Goal: Task Accomplishment & Management: Manage account settings

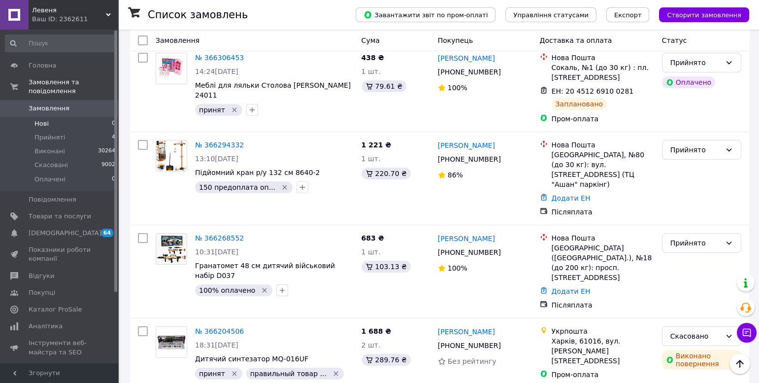
click at [45, 125] on span "Нові" at bounding box center [41, 123] width 14 height 9
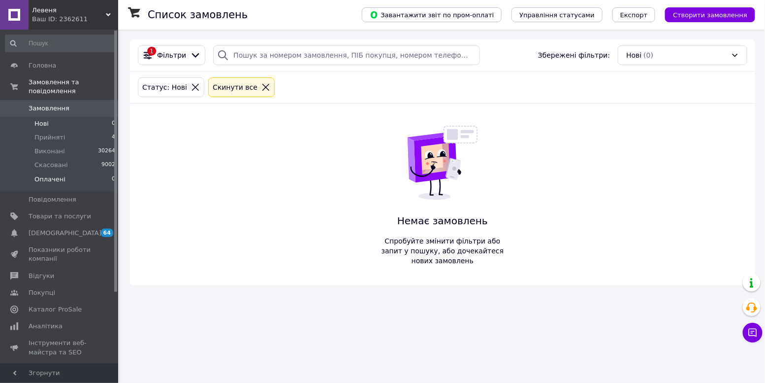
click at [59, 183] on span "Оплачені" at bounding box center [49, 179] width 31 height 9
click at [61, 140] on span "Прийняті" at bounding box center [49, 137] width 31 height 9
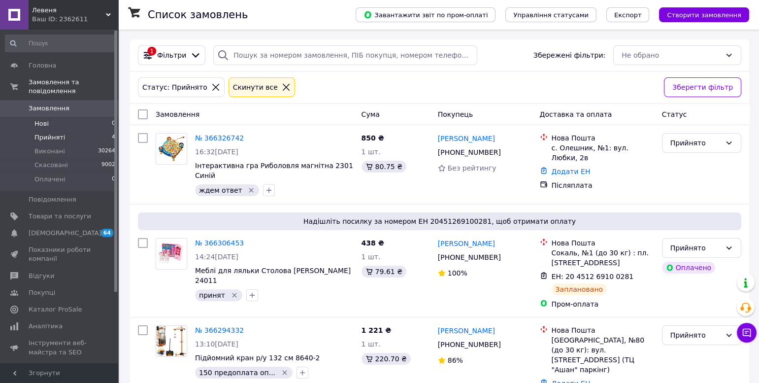
click at [67, 126] on li "Нові 0" at bounding box center [60, 124] width 121 height 14
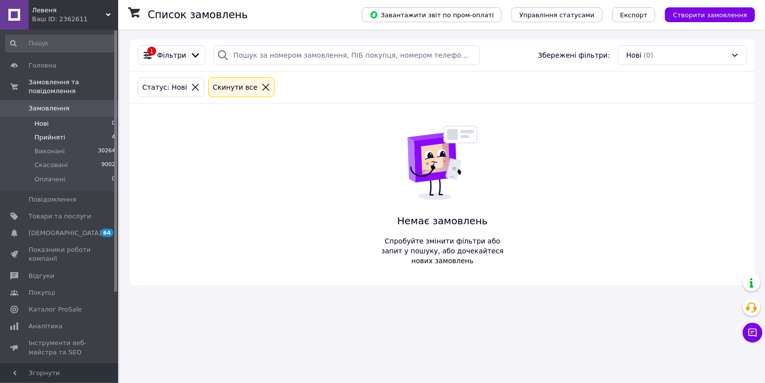
click at [58, 138] on span "Прийняті" at bounding box center [49, 137] width 31 height 9
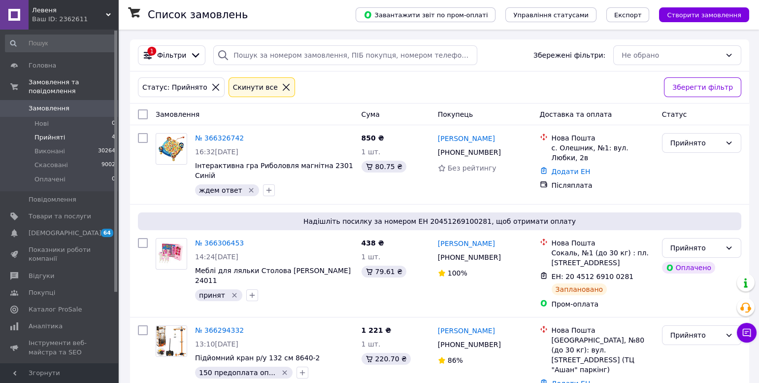
click at [62, 133] on span "Прийняті" at bounding box center [49, 137] width 31 height 9
click at [63, 121] on li "Нові 0" at bounding box center [60, 124] width 121 height 14
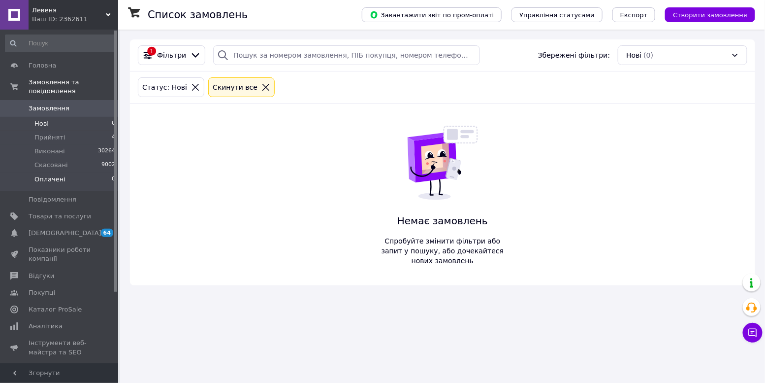
click at [58, 181] on span "Оплачені" at bounding box center [49, 179] width 31 height 9
click at [86, 139] on li "Прийняті 4" at bounding box center [60, 138] width 121 height 14
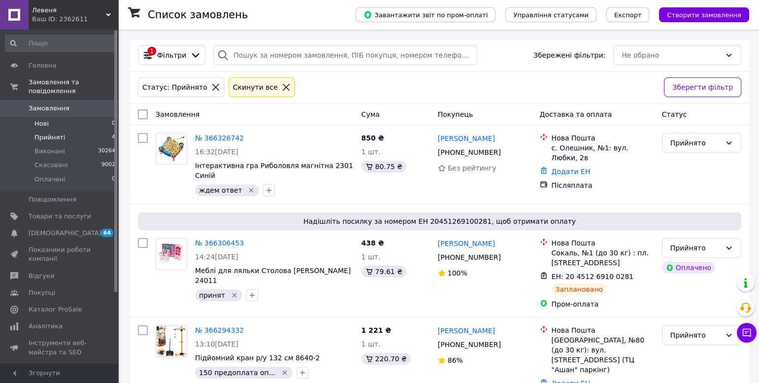
click at [50, 122] on li "Нові 0" at bounding box center [60, 124] width 121 height 14
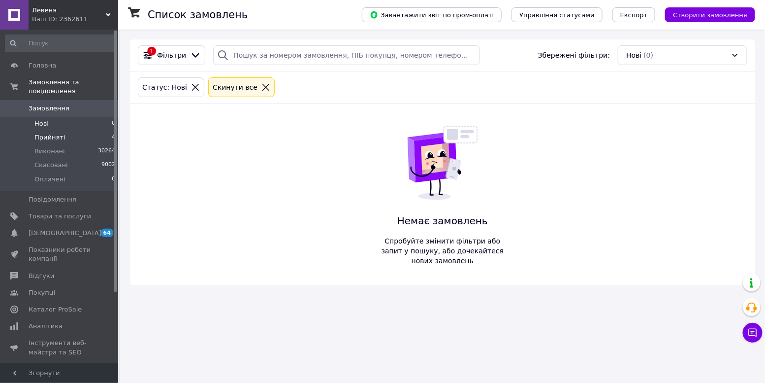
click at [49, 141] on span "Прийняті" at bounding box center [49, 137] width 31 height 9
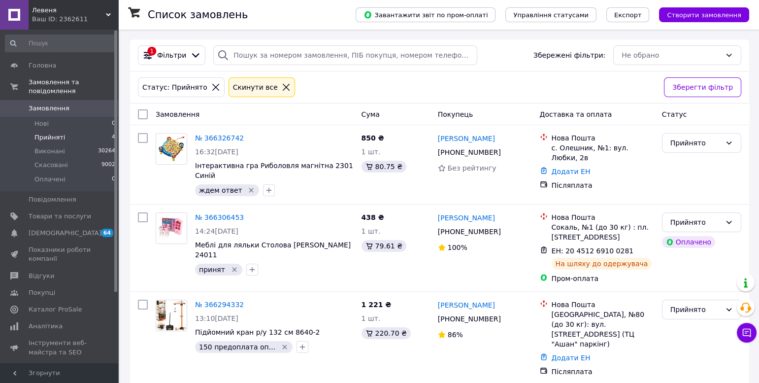
click at [63, 115] on link "Замовлення 0" at bounding box center [60, 108] width 121 height 17
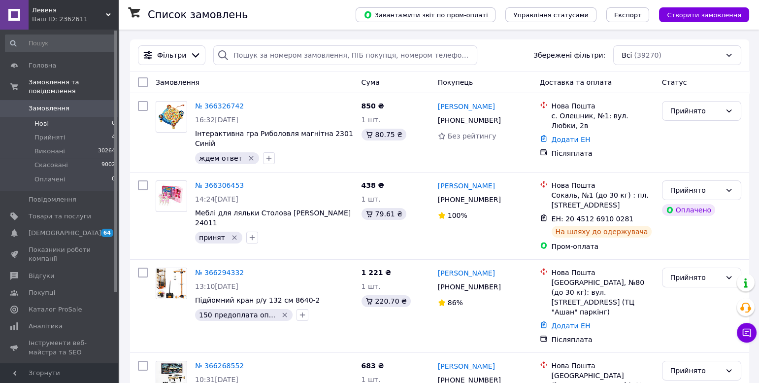
click at [65, 123] on li "Нові 0" at bounding box center [60, 124] width 121 height 14
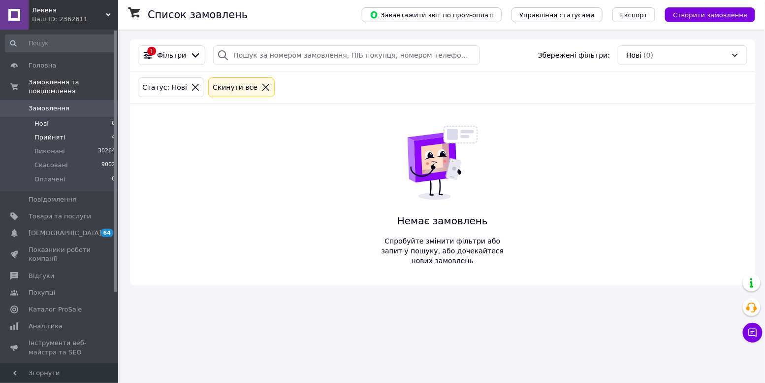
click at [63, 137] on span "Прийняті" at bounding box center [49, 137] width 31 height 9
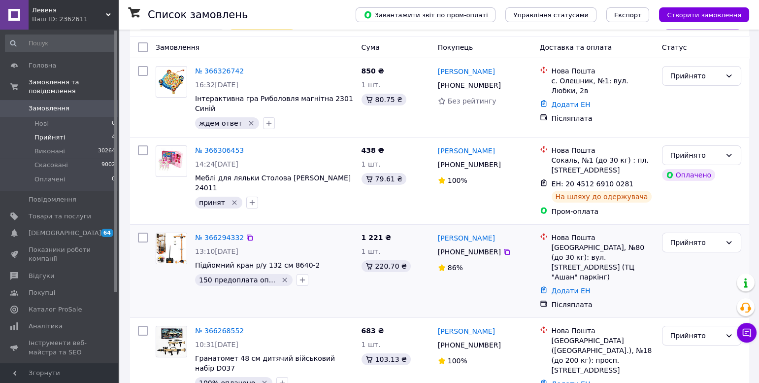
scroll to position [84, 0]
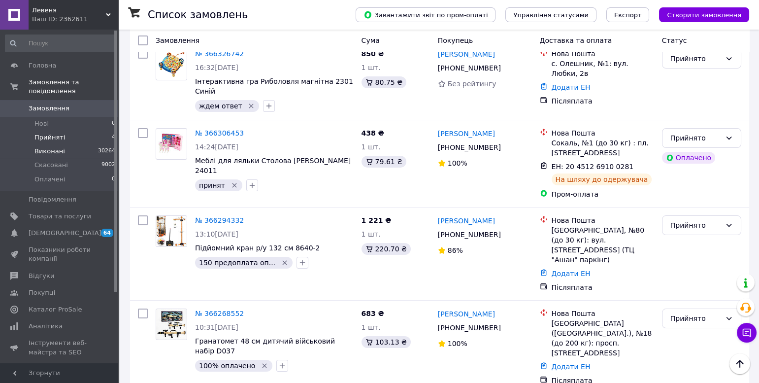
click at [55, 151] on span "Виконані" at bounding box center [49, 151] width 31 height 9
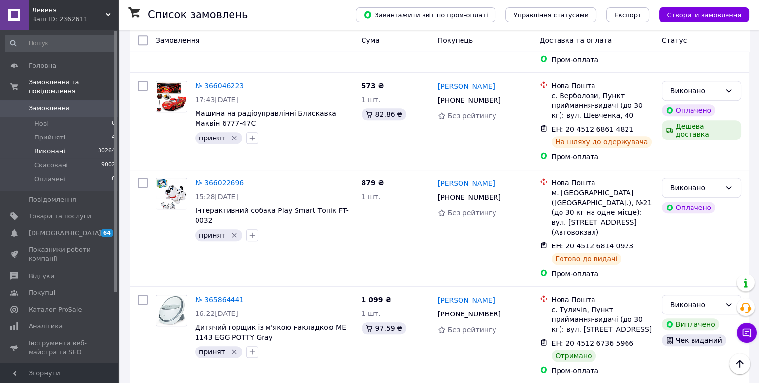
scroll to position [1151, 0]
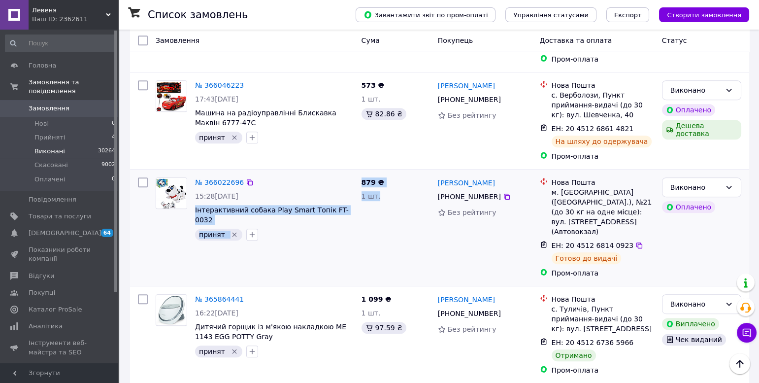
drag, startPoint x: 336, startPoint y: 82, endPoint x: 192, endPoint y: 80, distance: 144.3
click at [192, 173] on div "№ 366022696 15:28, 10.10.2025 Інтерактивний собака Play Smart Топік FT-0032 при…" at bounding box center [439, 227] width 611 height 108
click at [316, 173] on div "№ 366022696 15:28, 10.10.2025 Інтерактивний собака Play Smart Топік FT-0032 при…" at bounding box center [255, 227] width 206 height 108
drag, startPoint x: 350, startPoint y: 84, endPoint x: 193, endPoint y: 85, distance: 157.6
click at [193, 173] on div "№ 366022696 15:28, 10.10.2025 Інтерактивний собака Play Smart Топік FT-0032 при…" at bounding box center [274, 208] width 166 height 71
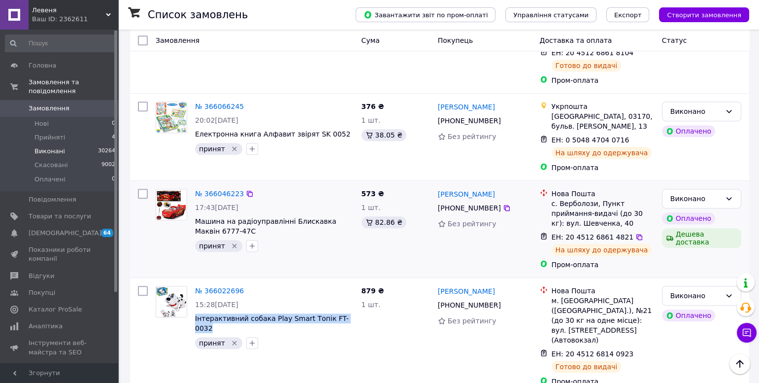
scroll to position [1028, 0]
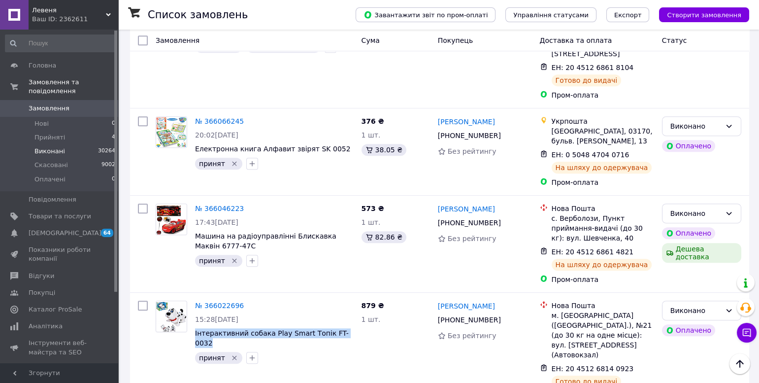
click at [213, 301] on link "№ 366022696" at bounding box center [219, 305] width 49 height 8
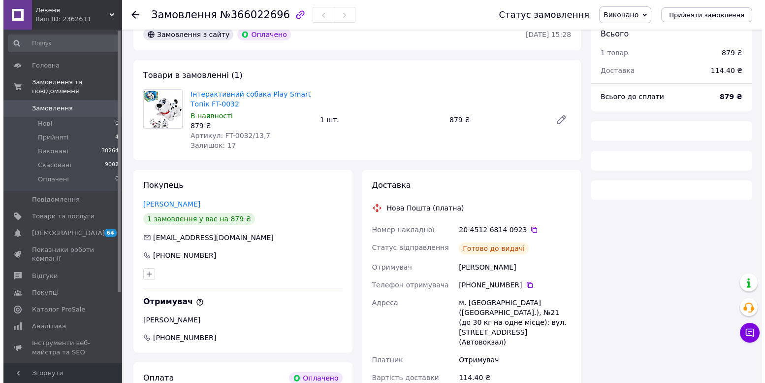
scroll to position [167, 0]
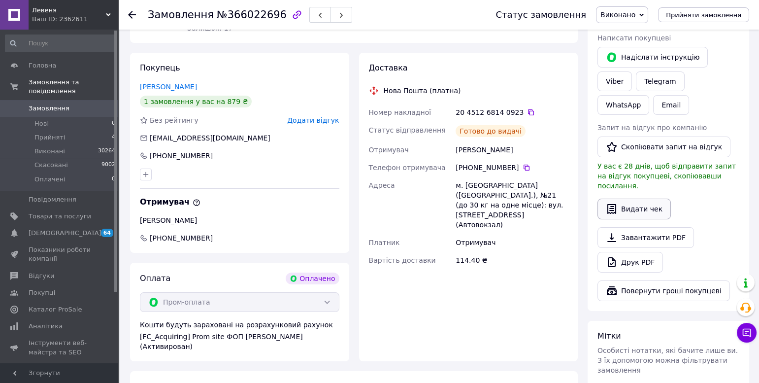
click at [626, 199] on button "Видати чек" at bounding box center [634, 209] width 73 height 21
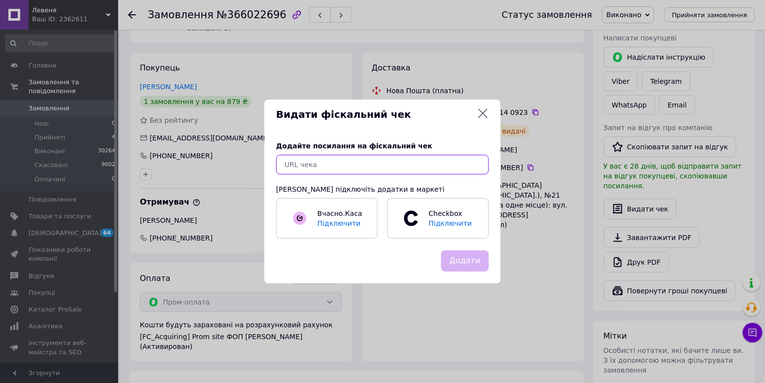
click at [321, 160] on input "text" at bounding box center [382, 165] width 213 height 20
paste input "https://check.checkbox.ua/c569871f-7beb-476a-a45b-6a34bf39492b"
type input "https://check.checkbox.ua/c569871f-7beb-476a-a45b-6a34bf39492b"
drag, startPoint x: 462, startPoint y: 264, endPoint x: 447, endPoint y: 254, distance: 17.8
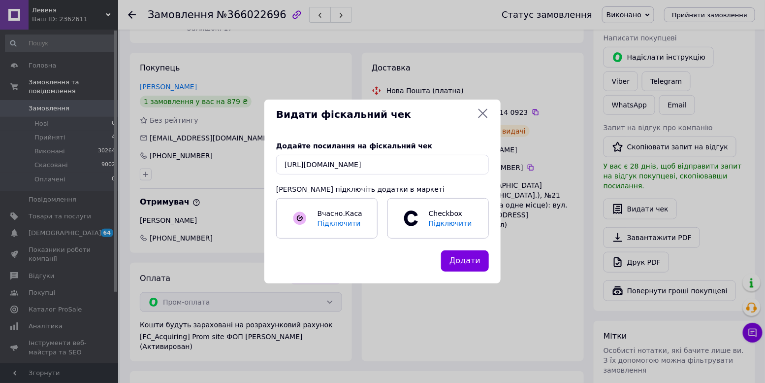
click at [462, 264] on button "Додати" at bounding box center [465, 260] width 48 height 21
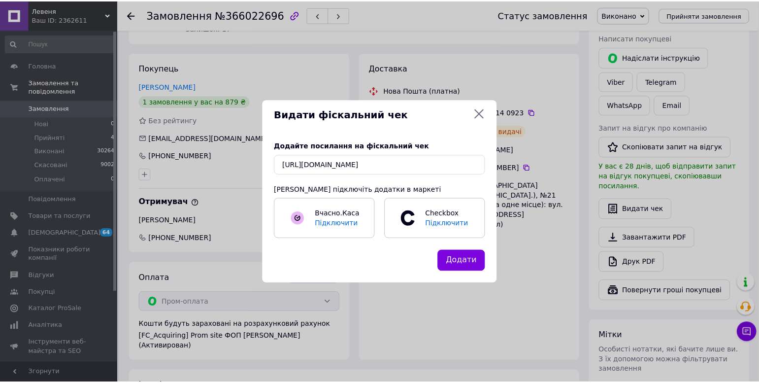
scroll to position [0, 0]
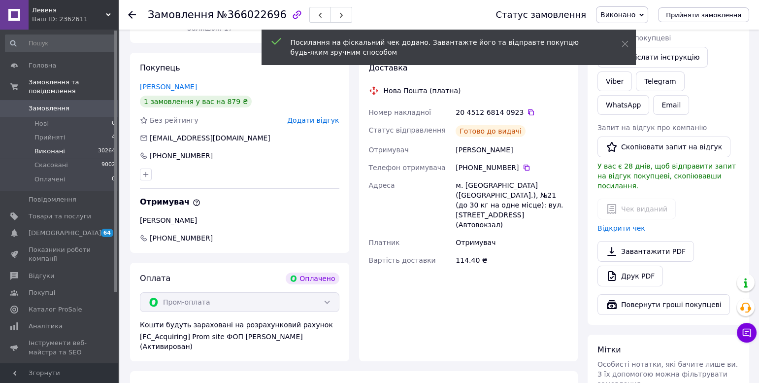
click at [51, 151] on span "Виконані" at bounding box center [49, 151] width 31 height 9
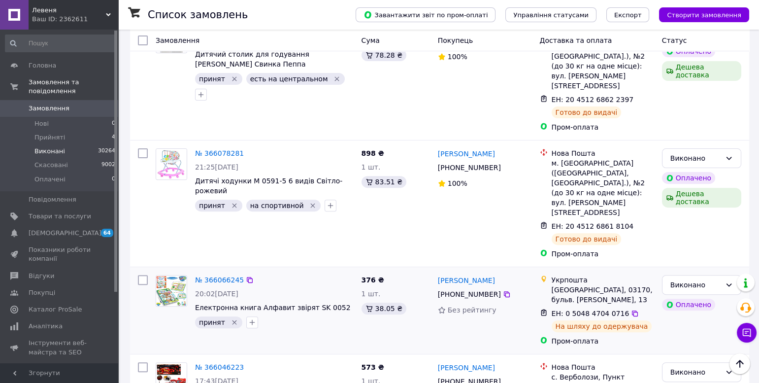
scroll to position [928, 0]
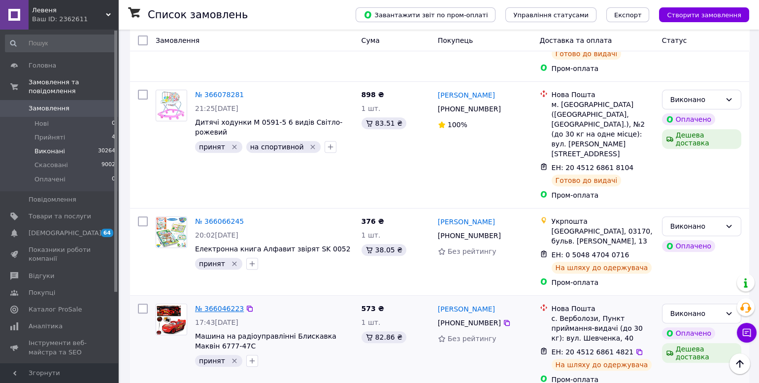
click at [213, 304] on link "№ 366046223" at bounding box center [219, 308] width 49 height 8
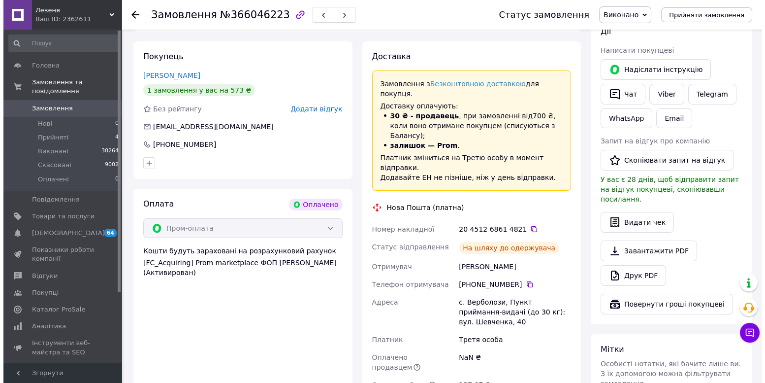
scroll to position [294, 0]
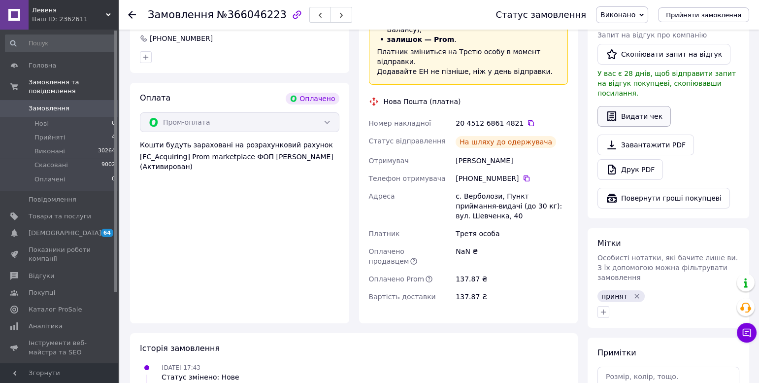
click at [631, 112] on button "Видати чек" at bounding box center [634, 116] width 73 height 21
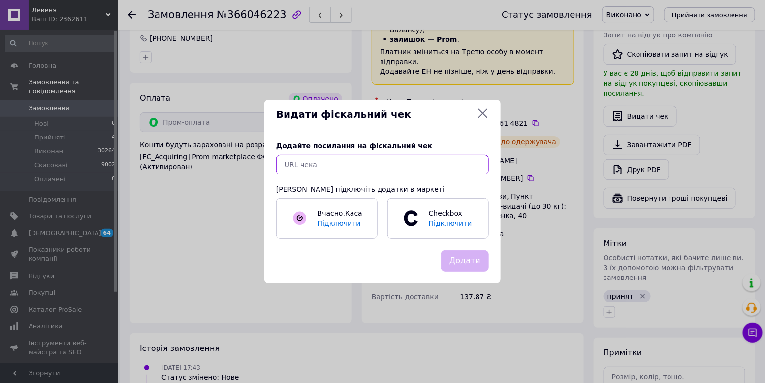
click at [301, 166] on input "text" at bounding box center [382, 165] width 213 height 20
paste input "https://check.checkbox.ua/18a09686-73d8-4c62-bc9b-b25adc701f99"
type input "https://check.checkbox.ua/18a09686-73d8-4c62-bc9b-b25adc701f99"
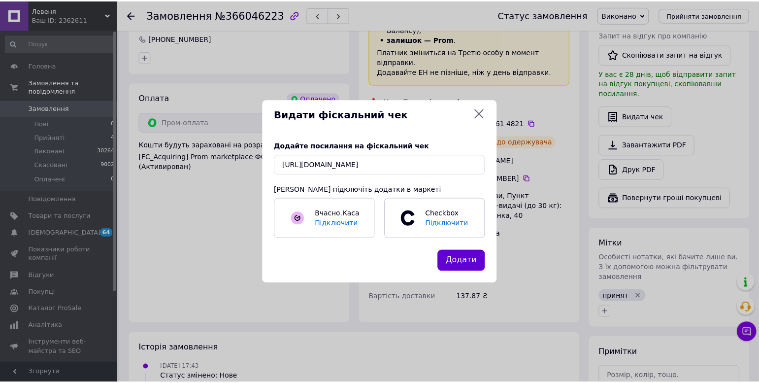
scroll to position [0, 0]
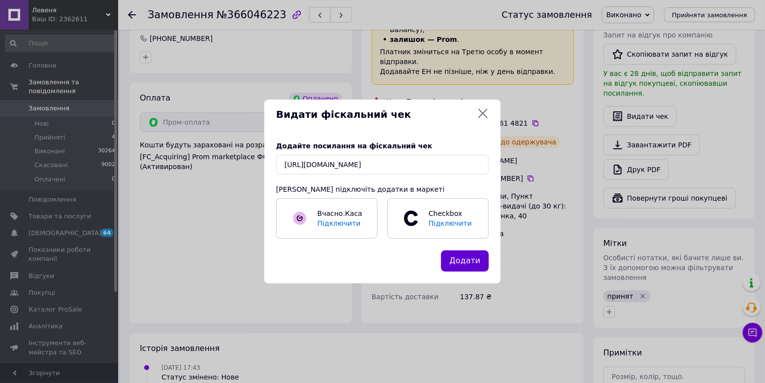
click at [477, 264] on button "Додати" at bounding box center [465, 260] width 48 height 21
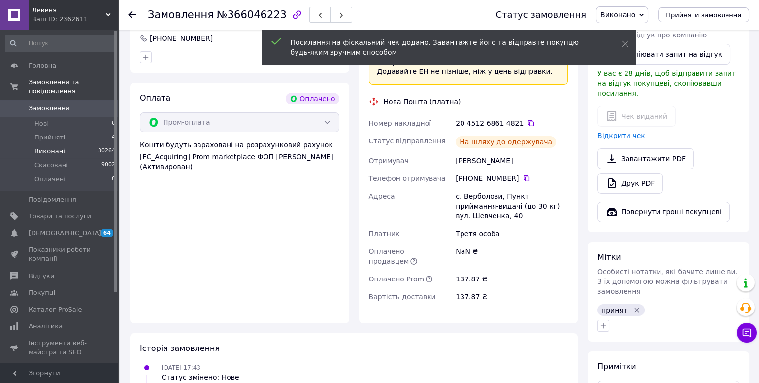
click at [56, 152] on span "Виконані" at bounding box center [49, 151] width 31 height 9
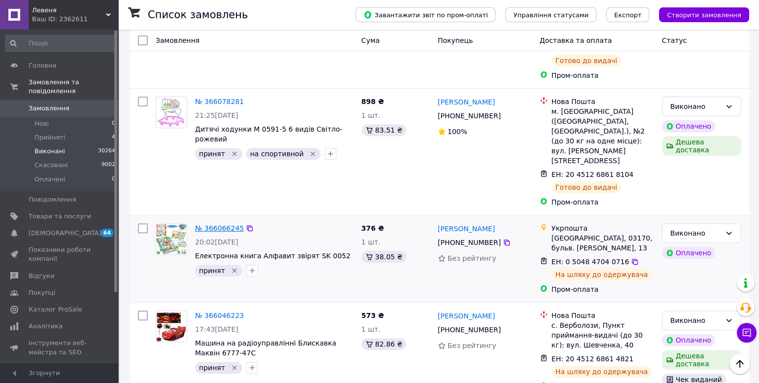
click at [207, 224] on link "№ 366066245" at bounding box center [219, 228] width 49 height 8
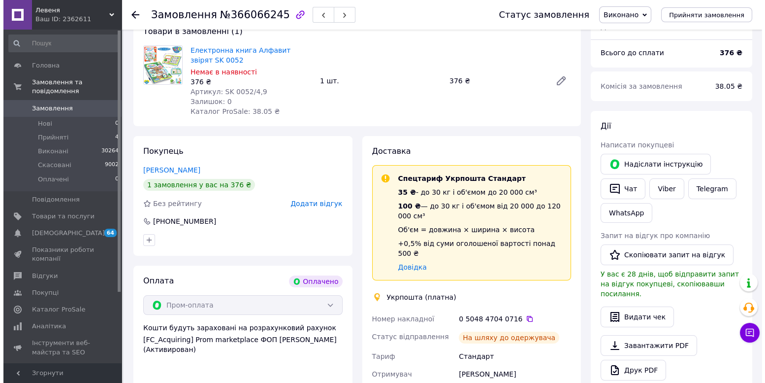
scroll to position [262, 0]
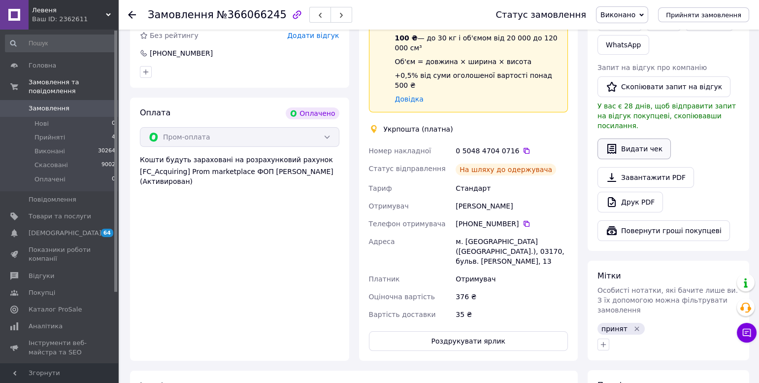
click at [635, 140] on button "Видати чек" at bounding box center [634, 148] width 73 height 21
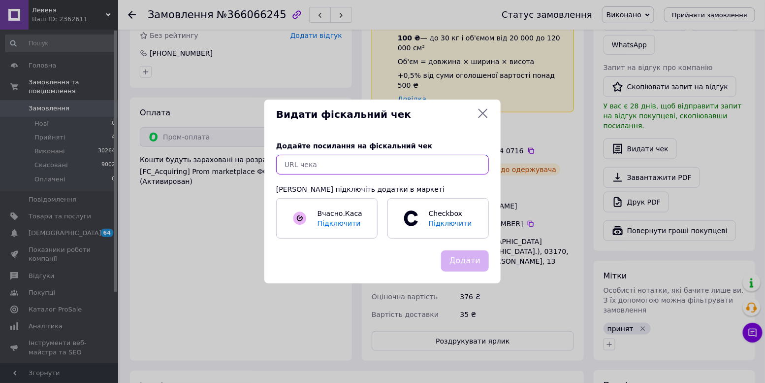
click at [343, 162] on input "text" at bounding box center [382, 165] width 213 height 20
paste input "https://check.checkbox.ua/284c71ff-4016-4eb2-89b5-57325ecddf68"
type input "https://check.checkbox.ua/284c71ff-4016-4eb2-89b5-57325ecddf68"
click at [469, 262] on button "Додати" at bounding box center [465, 260] width 48 height 21
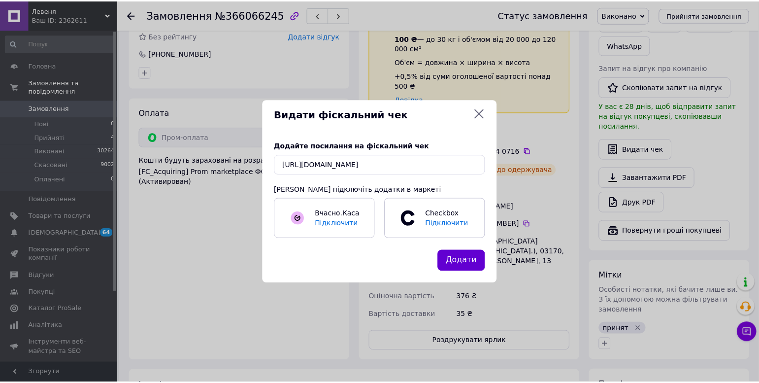
scroll to position [0, 0]
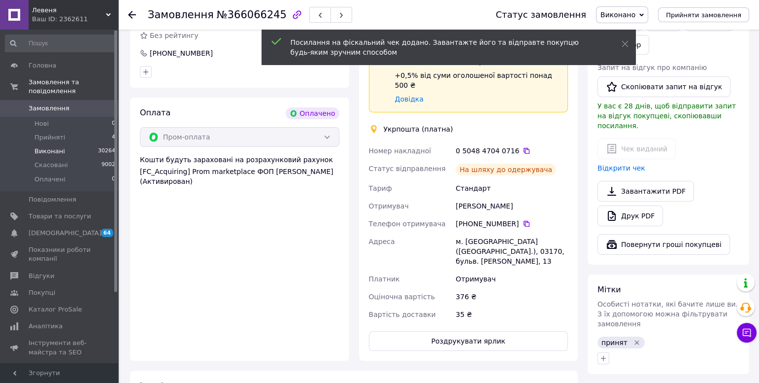
click at [52, 151] on span "Виконані" at bounding box center [49, 151] width 31 height 9
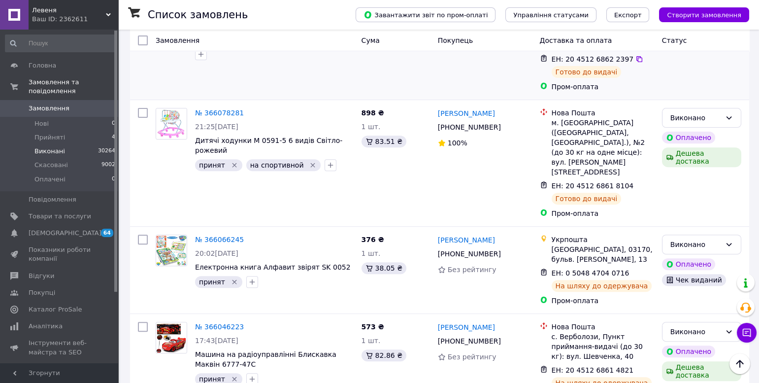
scroll to position [882, 0]
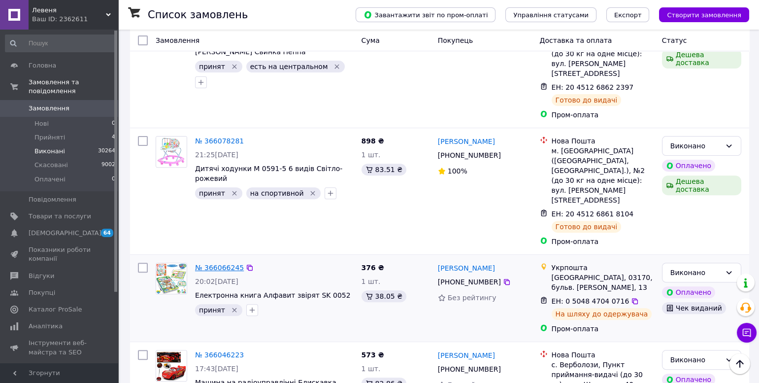
click at [215, 264] on link "№ 366066245" at bounding box center [219, 268] width 49 height 8
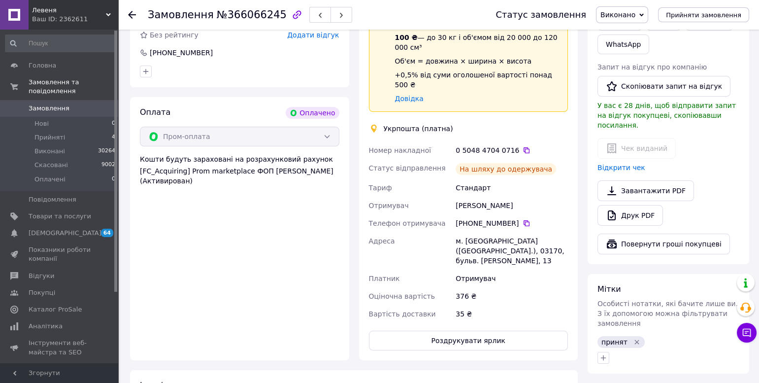
scroll to position [115, 0]
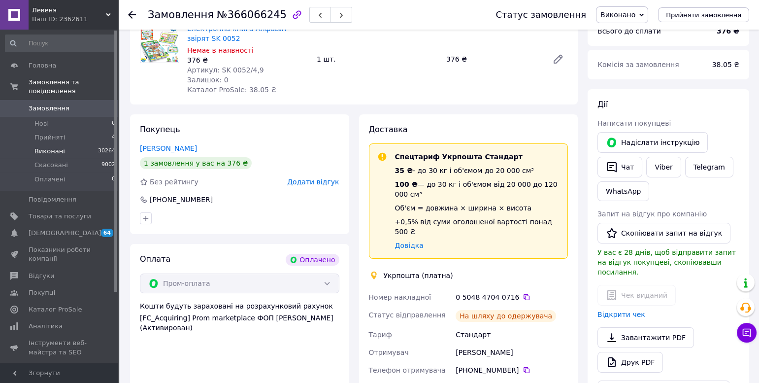
click at [66, 152] on li "Виконані 30264" at bounding box center [60, 151] width 121 height 14
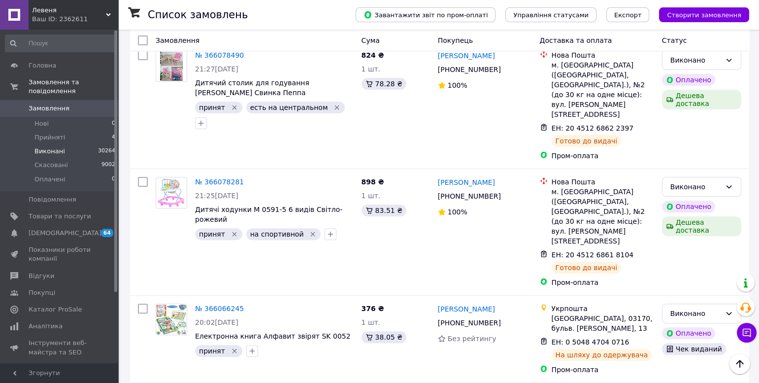
scroll to position [830, 0]
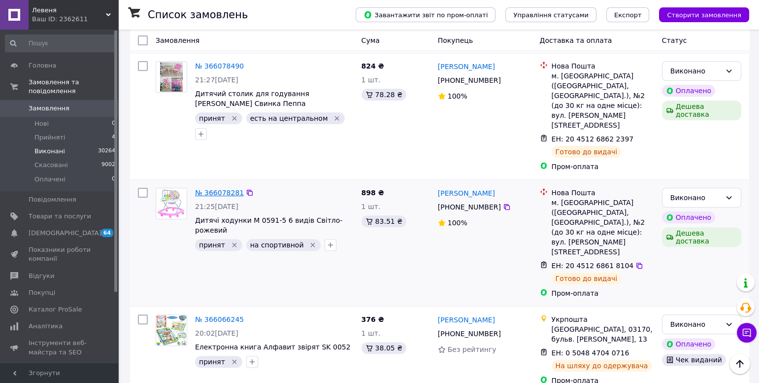
click at [210, 189] on link "№ 366078281" at bounding box center [219, 193] width 49 height 8
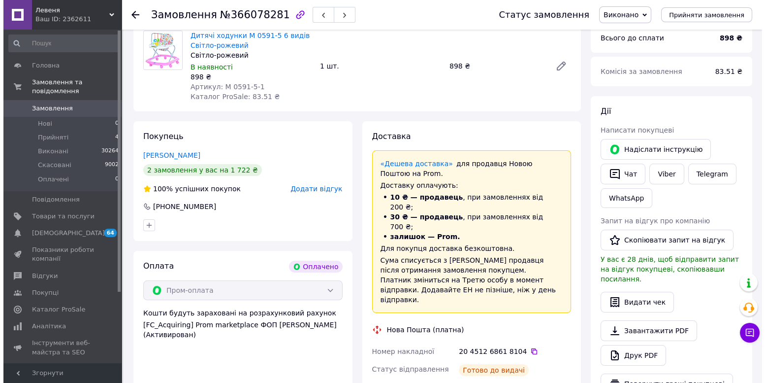
scroll to position [186, 0]
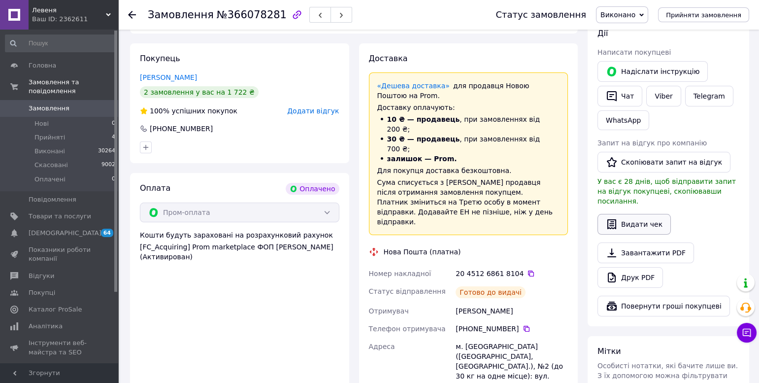
click at [629, 214] on button "Видати чек" at bounding box center [634, 224] width 73 height 21
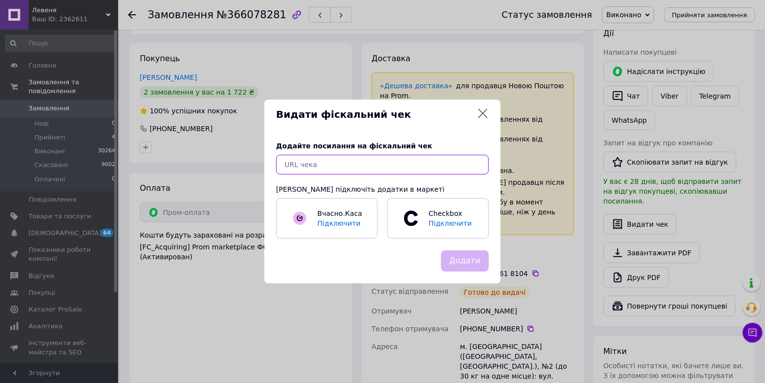
click at [296, 166] on input "text" at bounding box center [382, 165] width 213 height 20
paste input "https://check.checkbox.ua/e1620034-0740-4fb6-899b-f61ee1adc18f"
type input "https://check.checkbox.ua/e1620034-0740-4fb6-899b-f61ee1adc18f"
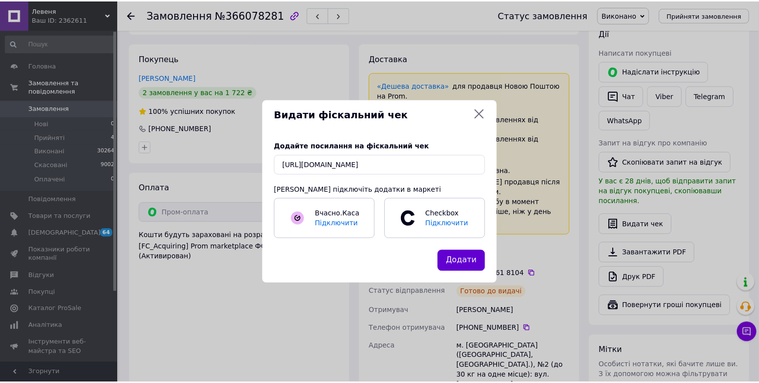
scroll to position [0, 0]
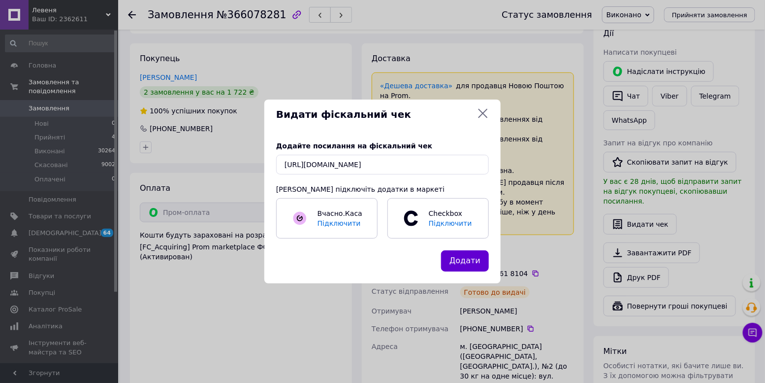
click at [459, 260] on button "Додати" at bounding box center [465, 260] width 48 height 21
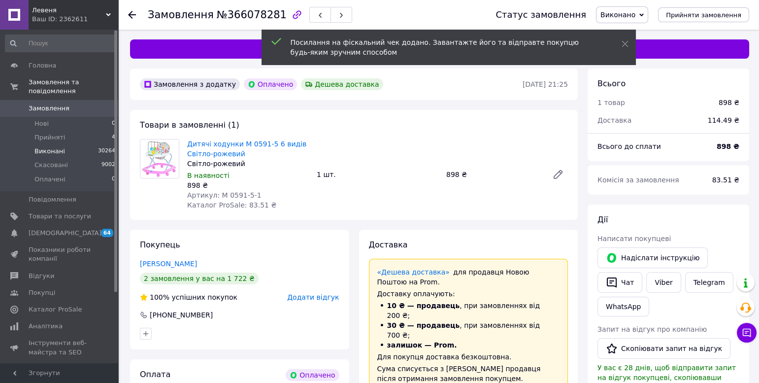
click at [50, 145] on li "Виконані 30264" at bounding box center [60, 151] width 121 height 14
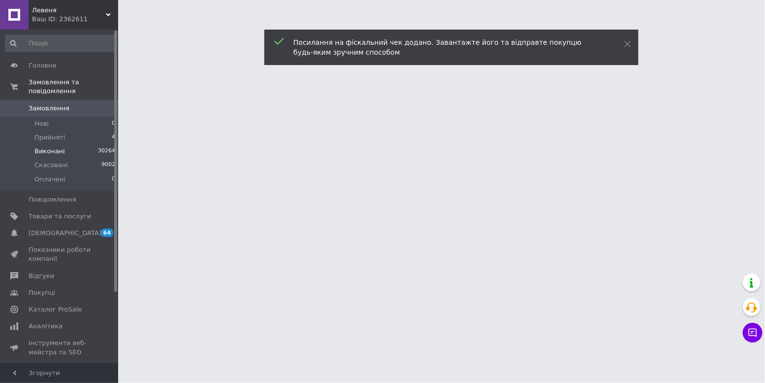
click at [51, 152] on span "Виконані" at bounding box center [49, 151] width 31 height 9
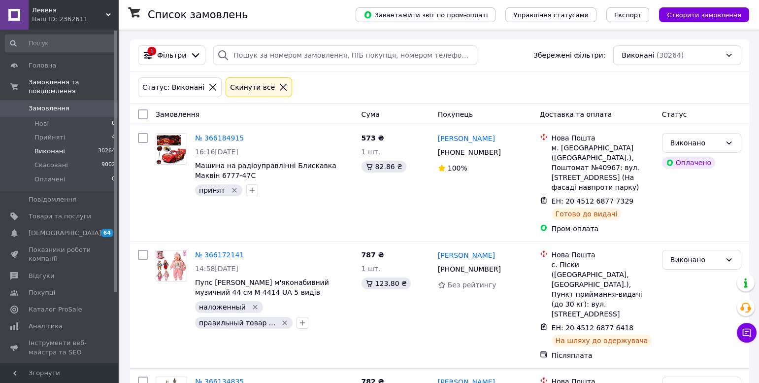
click at [75, 155] on li "Виконані 30264" at bounding box center [60, 151] width 121 height 14
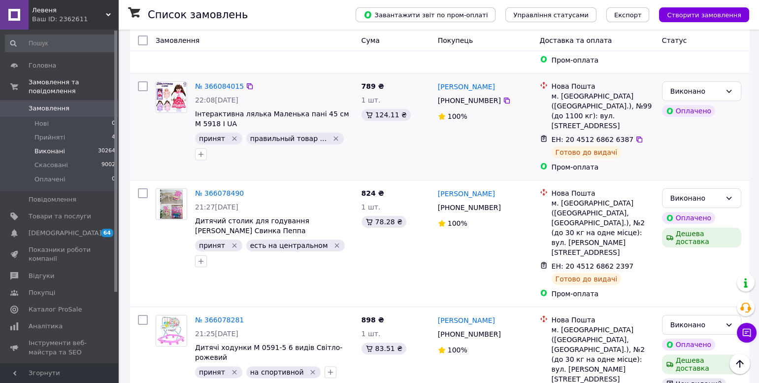
scroll to position [776, 0]
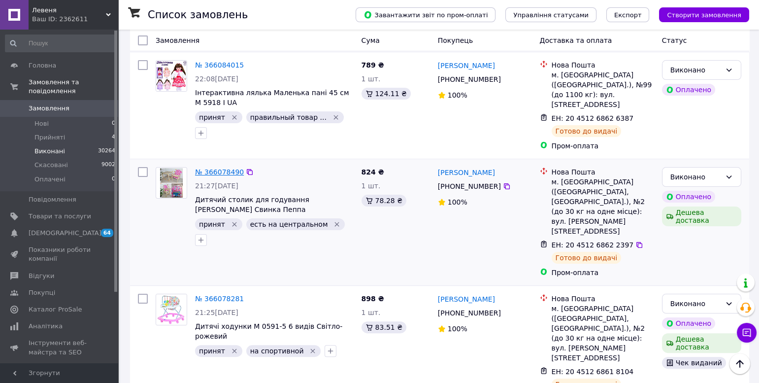
click at [210, 168] on link "№ 366078490" at bounding box center [219, 172] width 49 height 8
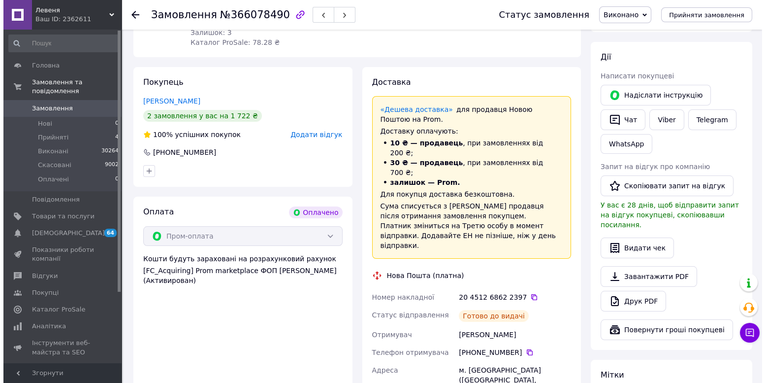
scroll to position [222, 0]
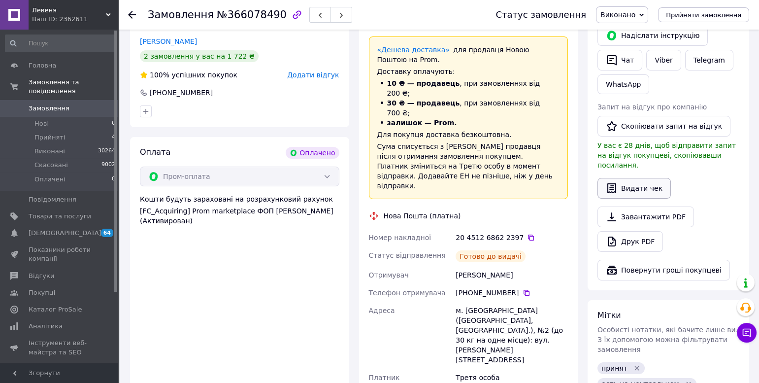
click at [624, 178] on button "Видати чек" at bounding box center [634, 188] width 73 height 21
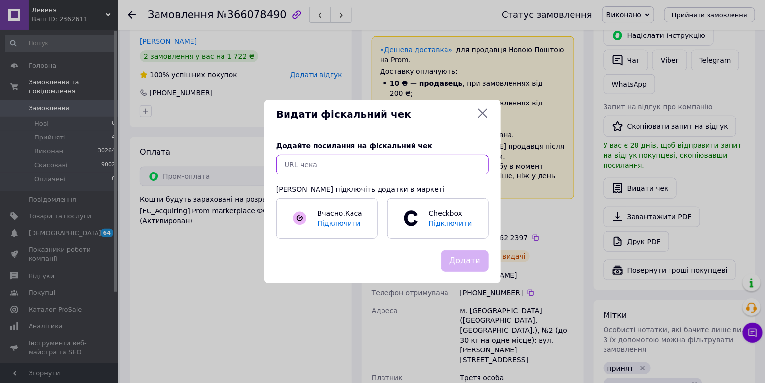
click at [297, 164] on input "text" at bounding box center [382, 165] width 213 height 20
paste input "https://check.checkbox.ua/656bf845-a54d-4c60-be3d-011ced6a11e8"
type input "https://check.checkbox.ua/656bf845-a54d-4c60-be3d-011ced6a11e8"
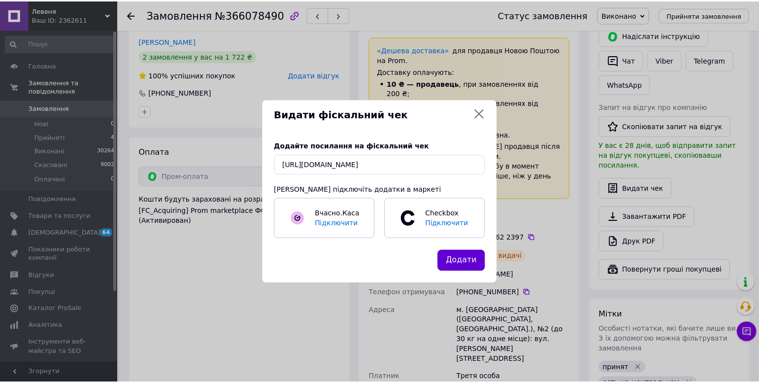
scroll to position [0, 0]
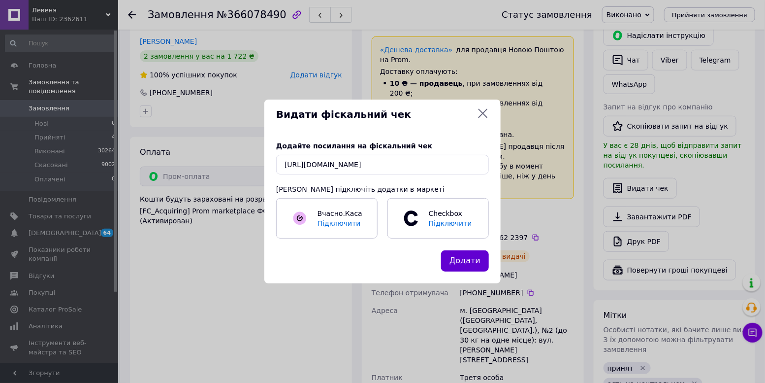
click at [469, 263] on button "Додати" at bounding box center [465, 260] width 48 height 21
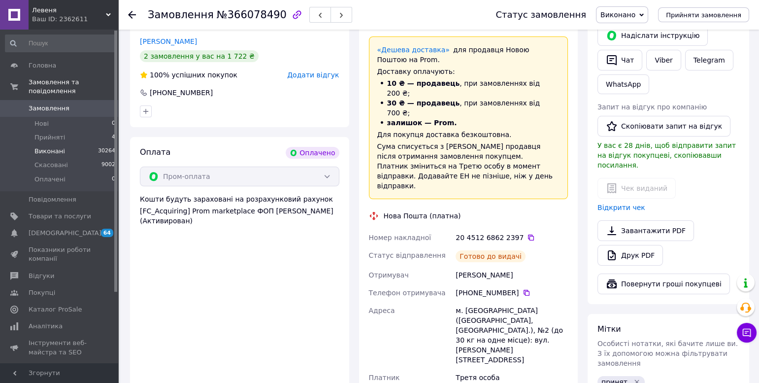
click at [52, 152] on span "Виконані" at bounding box center [49, 151] width 31 height 9
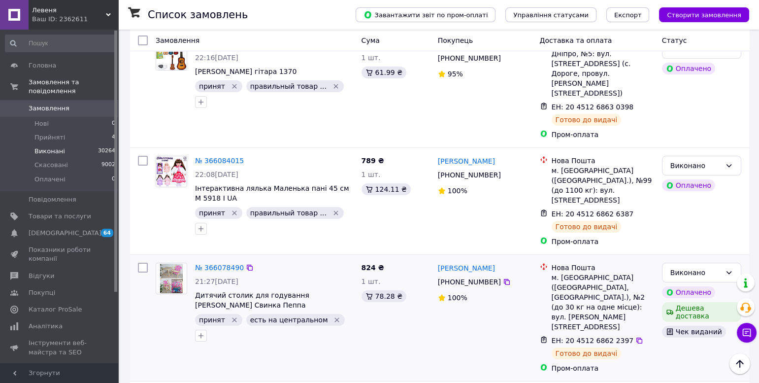
scroll to position [589, 0]
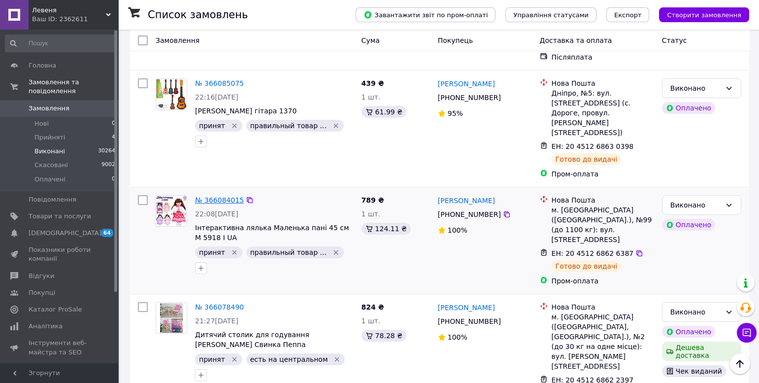
click at [222, 196] on link "№ 366084015" at bounding box center [219, 200] width 49 height 8
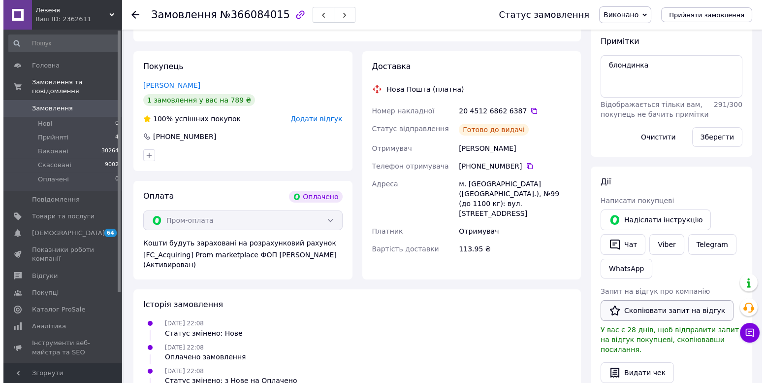
scroll to position [254, 0]
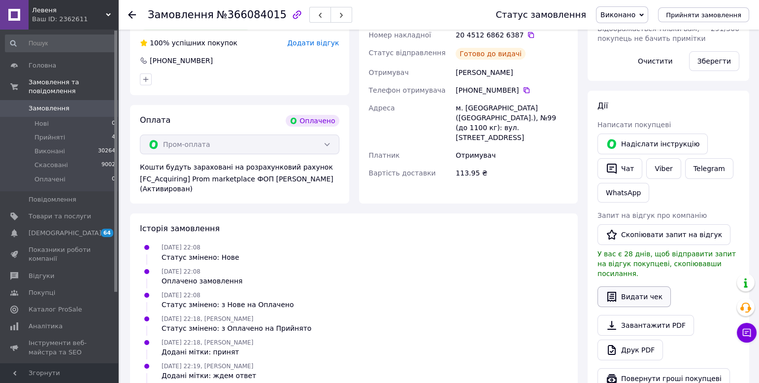
click at [623, 294] on button "Видати чек" at bounding box center [634, 296] width 73 height 21
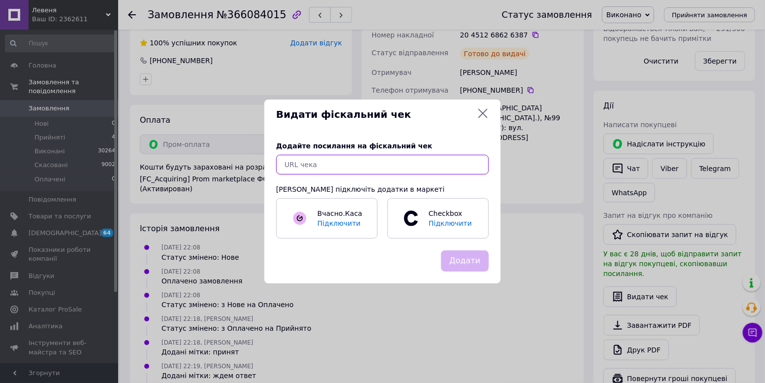
click at [340, 164] on input "text" at bounding box center [382, 165] width 213 height 20
paste input "https://check.checkbox.ua/02c83af7-8f9c-4b64-85dd-d5ed42e7db43"
type input "https://check.checkbox.ua/02c83af7-8f9c-4b64-85dd-d5ed42e7db43"
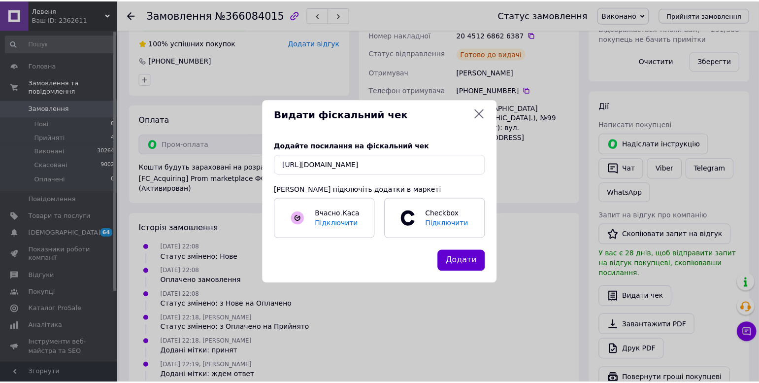
scroll to position [0, 0]
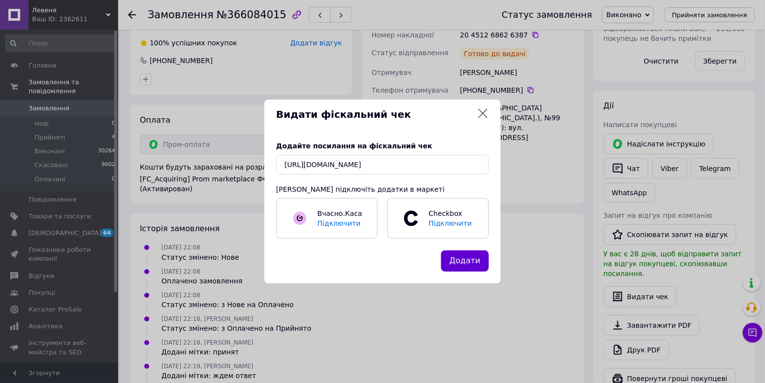
click at [480, 263] on button "Додати" at bounding box center [465, 260] width 48 height 21
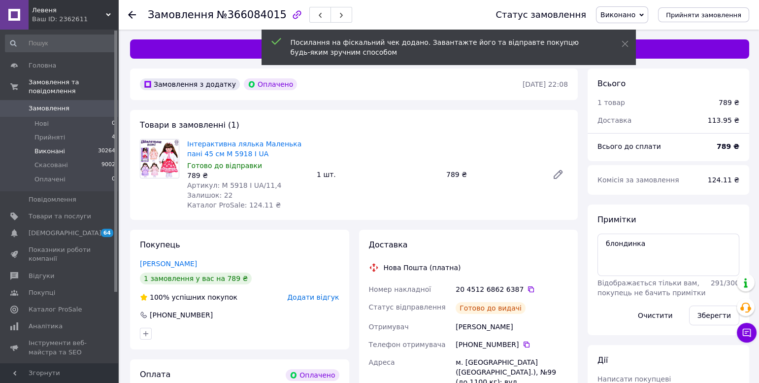
click at [62, 152] on span "Виконані" at bounding box center [49, 151] width 31 height 9
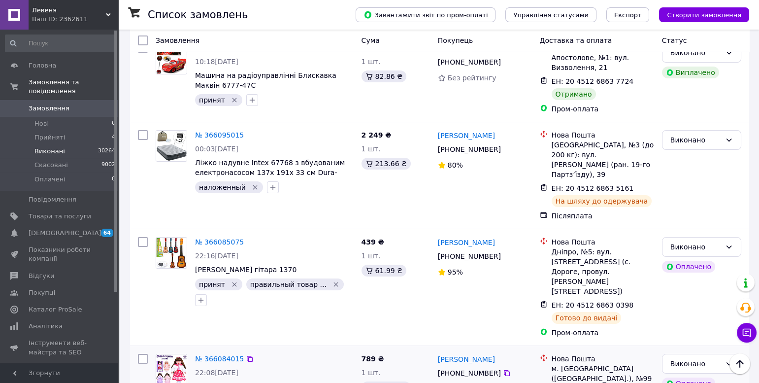
scroll to position [511, 0]
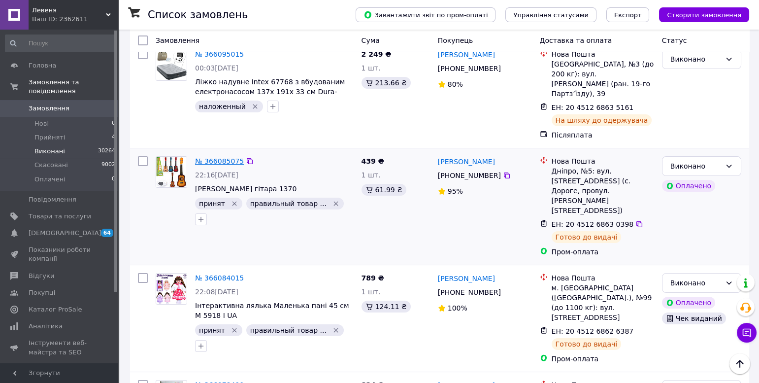
click at [212, 157] on link "№ 366085075" at bounding box center [219, 161] width 49 height 8
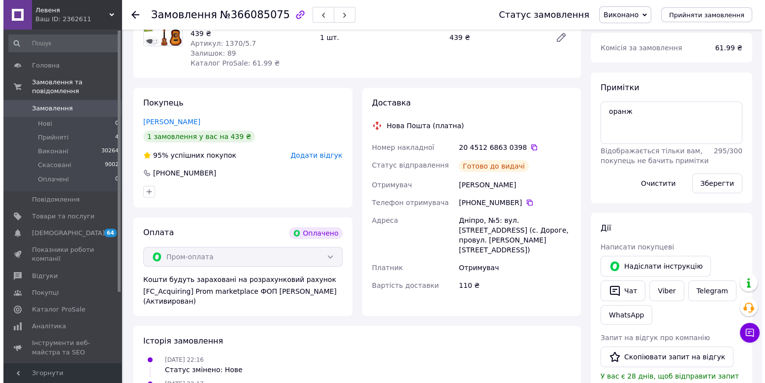
scroll to position [200, 0]
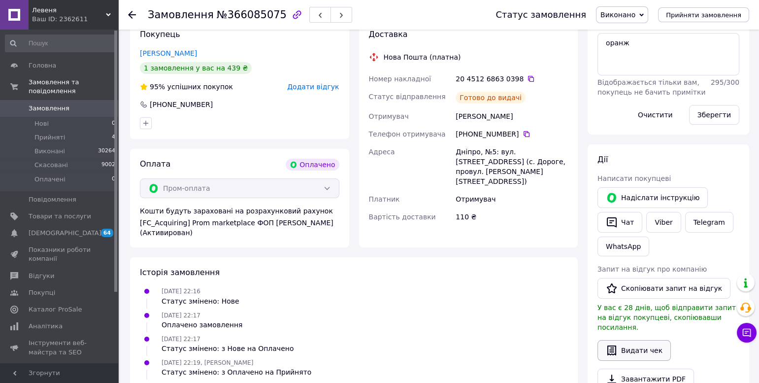
click at [643, 341] on button "Видати чек" at bounding box center [634, 350] width 73 height 21
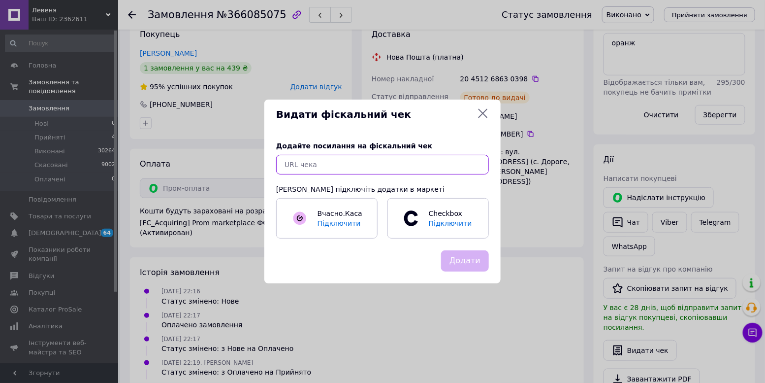
click at [345, 170] on input "text" at bounding box center [382, 165] width 213 height 20
paste input "https://check.checkbox.ua/b24229a6-2e9e-487d-a5d8-5ef10bbf4af8"
type input "https://check.checkbox.ua/b24229a6-2e9e-487d-a5d8-5ef10bbf4af8"
click at [478, 264] on button "Додати" at bounding box center [465, 260] width 48 height 21
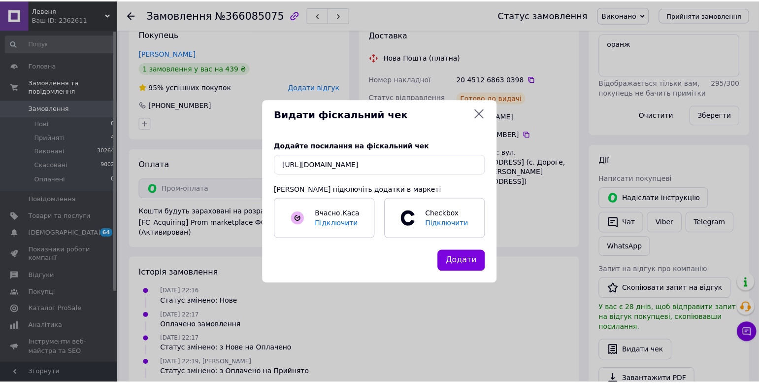
scroll to position [0, 0]
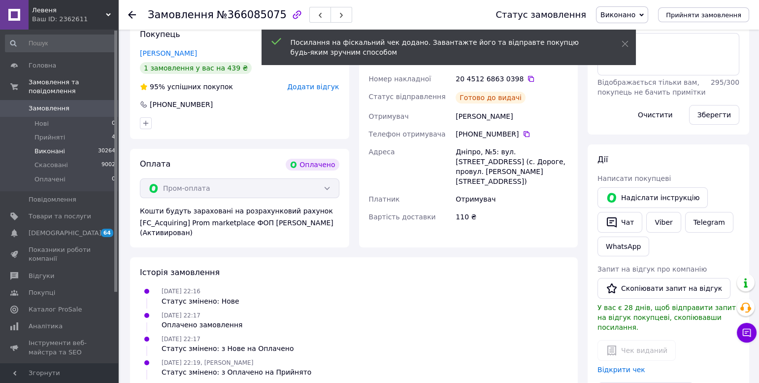
click at [59, 150] on span "Виконані" at bounding box center [49, 151] width 31 height 9
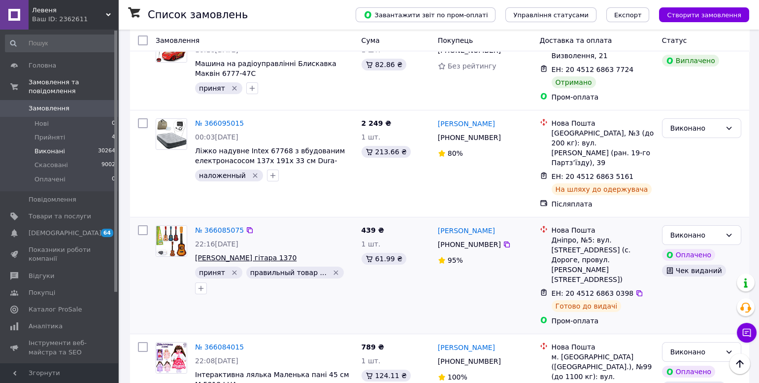
scroll to position [332, 0]
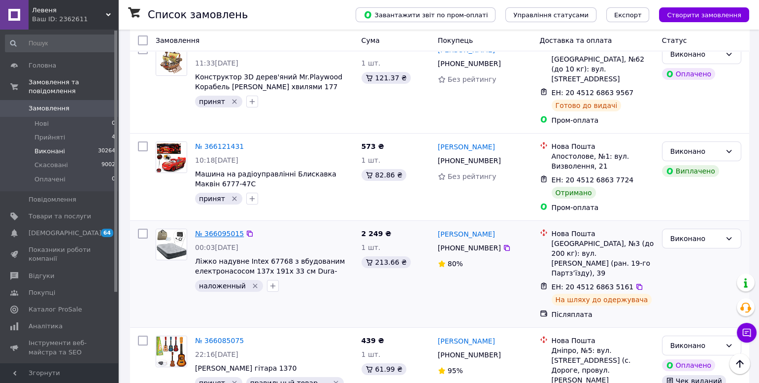
click at [205, 230] on link "№ 366095015" at bounding box center [219, 234] width 49 height 8
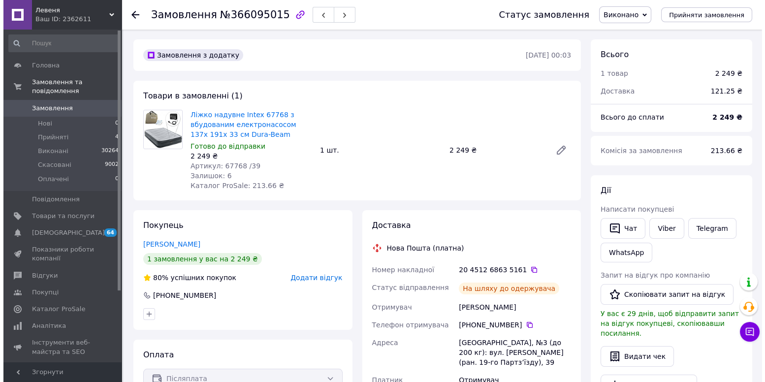
scroll to position [235, 0]
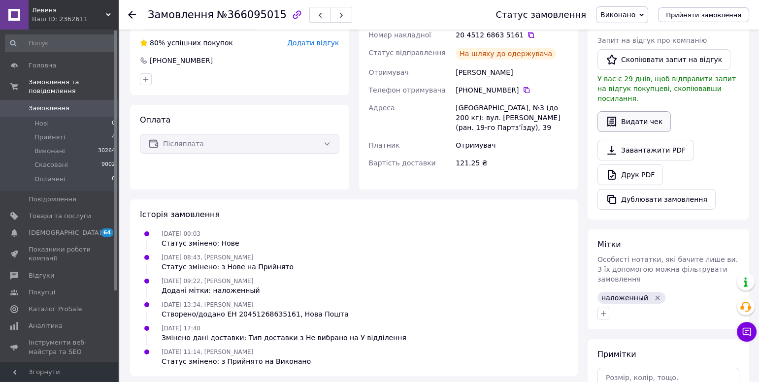
click at [641, 113] on button "Видати чек" at bounding box center [634, 121] width 73 height 21
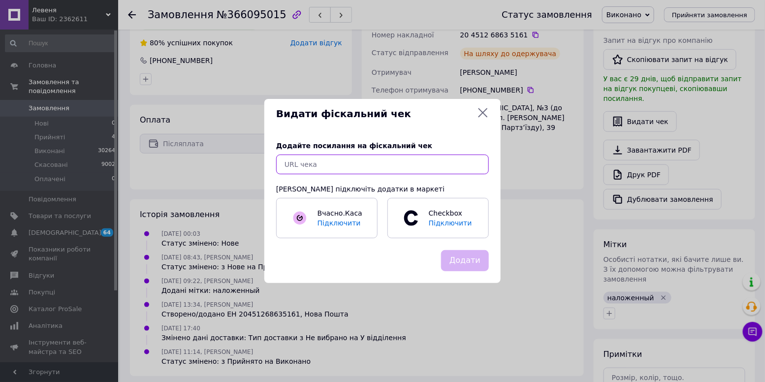
click at [342, 164] on input "text" at bounding box center [382, 165] width 213 height 20
paste input "https://check.checkbox.ua/3f2b8718-a2c4-403e-a7bb-c10c2f260e8a"
type input "https://check.checkbox.ua/3f2b8718-a2c4-403e-a7bb-c10c2f260e8a"
click at [461, 261] on button "Додати" at bounding box center [465, 260] width 48 height 21
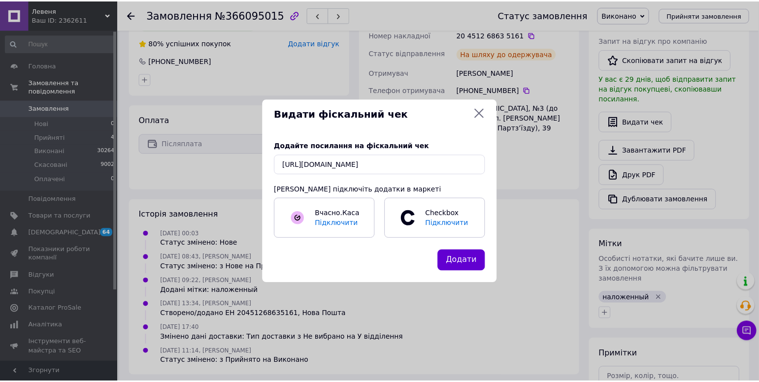
scroll to position [0, 0]
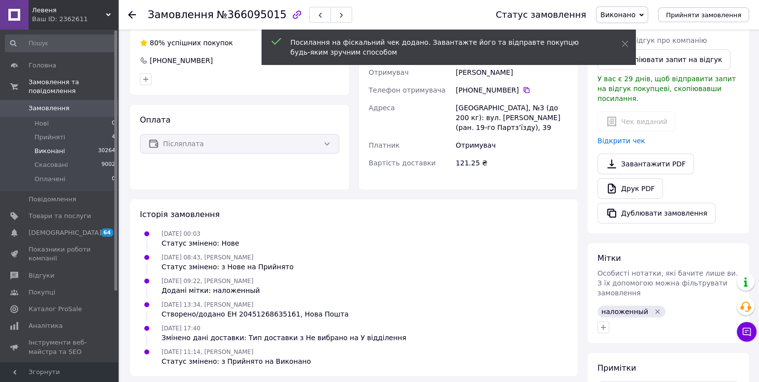
click at [75, 149] on li "Виконані 30264" at bounding box center [60, 151] width 121 height 14
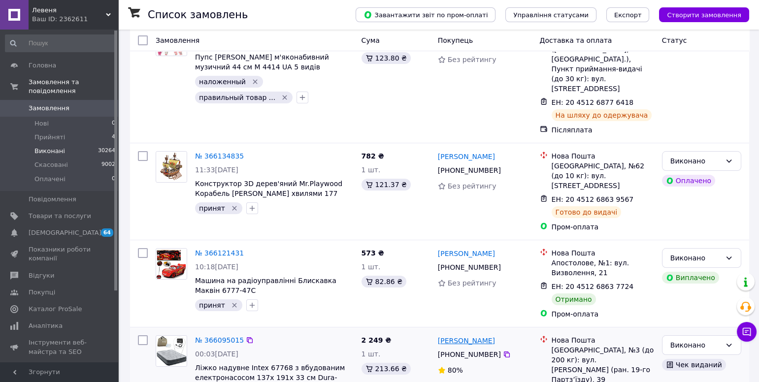
scroll to position [310, 0]
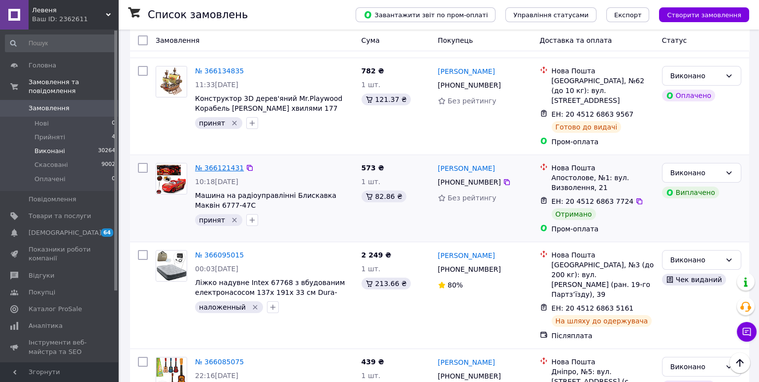
click at [211, 164] on link "№ 366121431" at bounding box center [219, 168] width 49 height 8
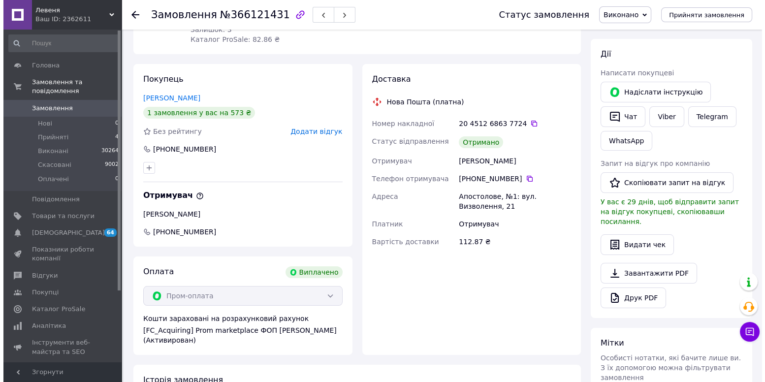
scroll to position [178, 0]
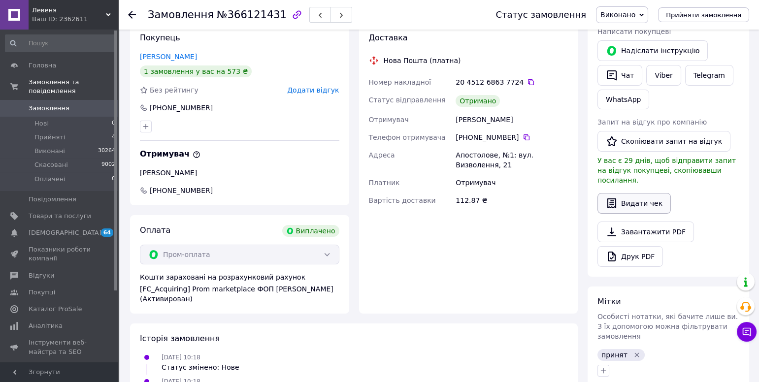
click at [627, 194] on button "Видати чек" at bounding box center [634, 203] width 73 height 21
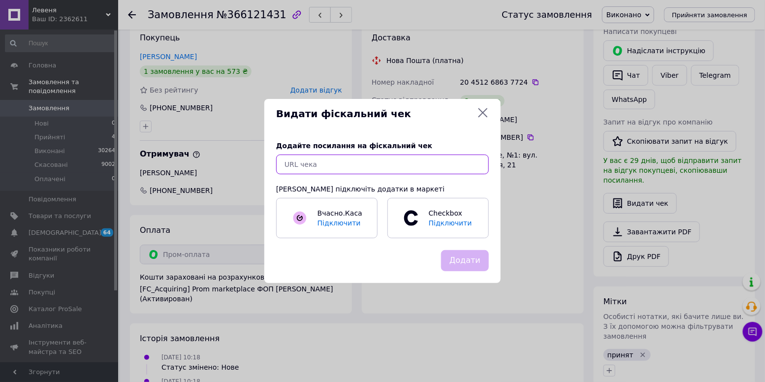
click at [304, 169] on input "text" at bounding box center [382, 165] width 213 height 20
paste input "https://check.checkbox.ua/dc2e9ca0-23ce-42e7-9ae3-6ede558c5682"
type input "https://check.checkbox.ua/dc2e9ca0-23ce-42e7-9ae3-6ede558c5682"
click at [476, 264] on button "Додати" at bounding box center [465, 260] width 48 height 21
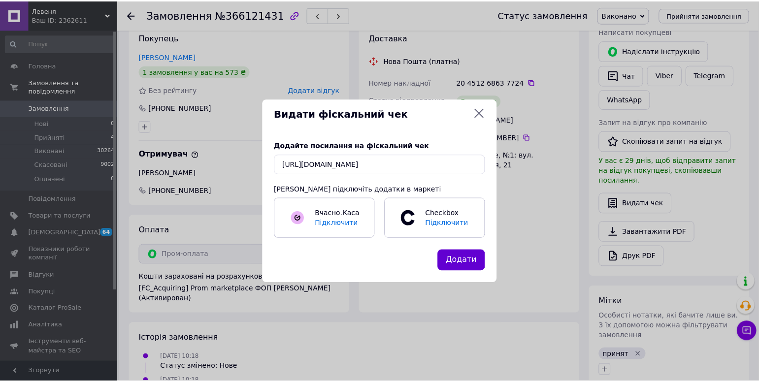
scroll to position [0, 0]
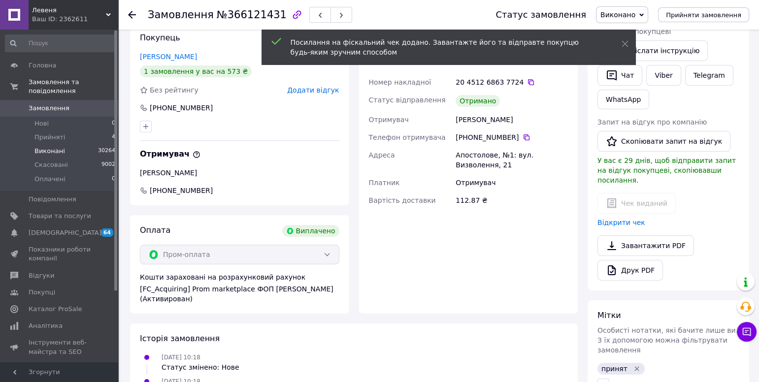
click at [77, 148] on li "Виконані 30264" at bounding box center [60, 151] width 121 height 14
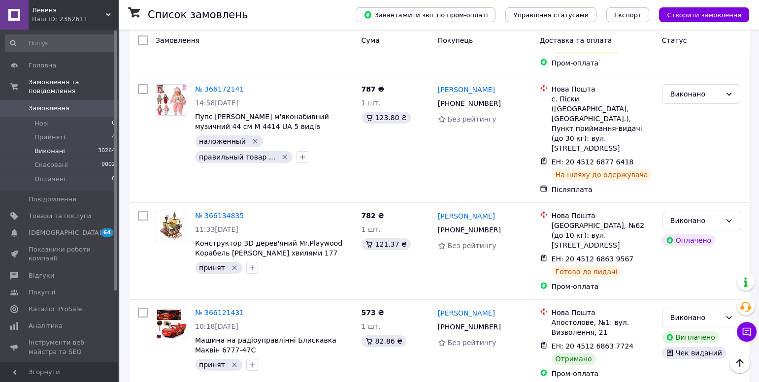
scroll to position [232, 0]
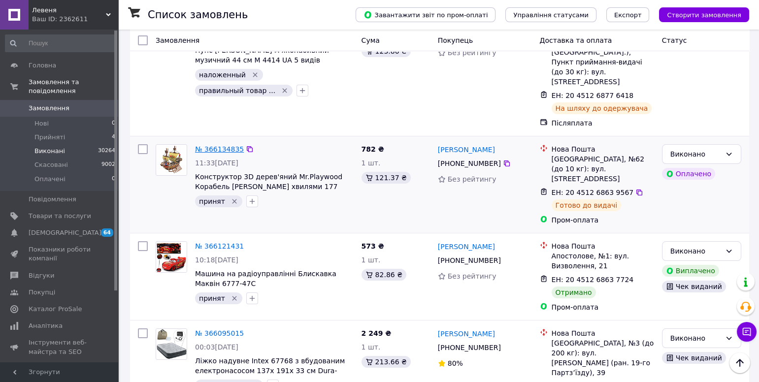
click at [206, 145] on link "№ 366134835" at bounding box center [219, 149] width 49 height 8
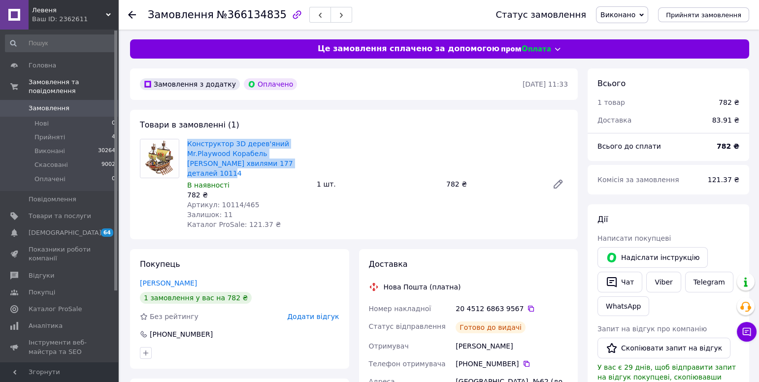
drag, startPoint x: 186, startPoint y: 143, endPoint x: 284, endPoint y: 163, distance: 100.5
click at [284, 163] on div "Конструктор 3D дерев'яний Mr.Playwood Корабель Лев Літаючий хвилями 177 деталей…" at bounding box center [248, 184] width 130 height 95
copy link "Конструктор 3D дерев'яний Mr.Playwood Корабель Лев Літаючий хвилями 177 деталей…"
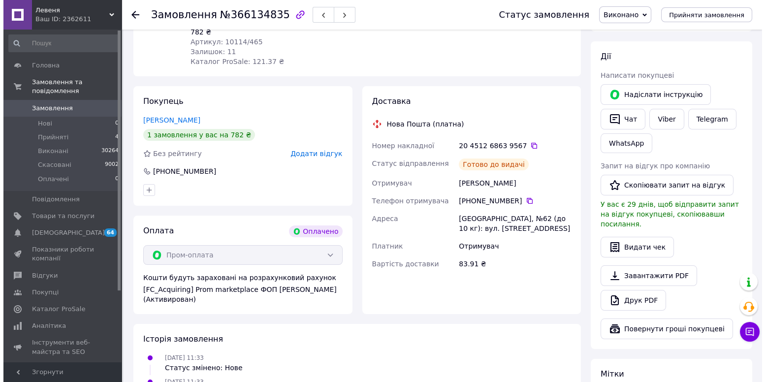
scroll to position [204, 0]
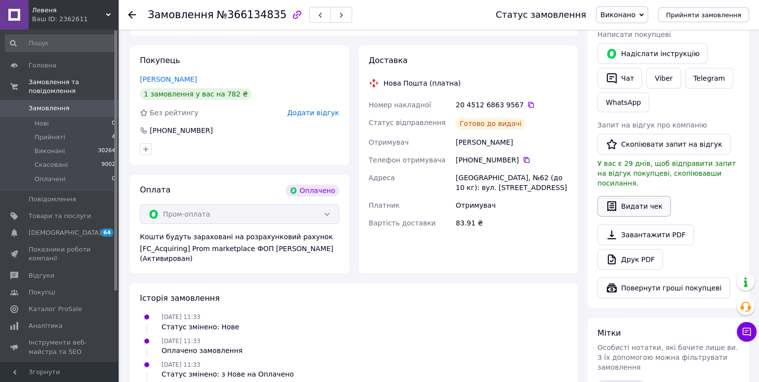
click at [636, 197] on button "Видати чек" at bounding box center [634, 206] width 73 height 21
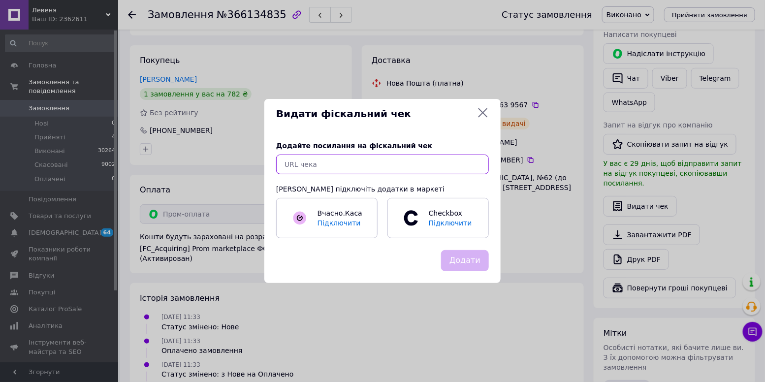
click at [340, 166] on input "text" at bounding box center [382, 165] width 213 height 20
paste input "https://check.checkbox.ua/589666ef-c201-468b-b029-da47abf25bb3"
type input "https://check.checkbox.ua/589666ef-c201-468b-b029-da47abf25bb3"
click at [467, 256] on button "Додати" at bounding box center [465, 260] width 48 height 21
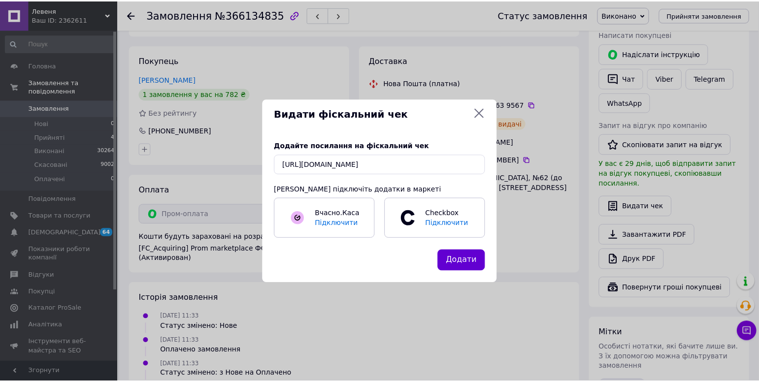
scroll to position [0, 0]
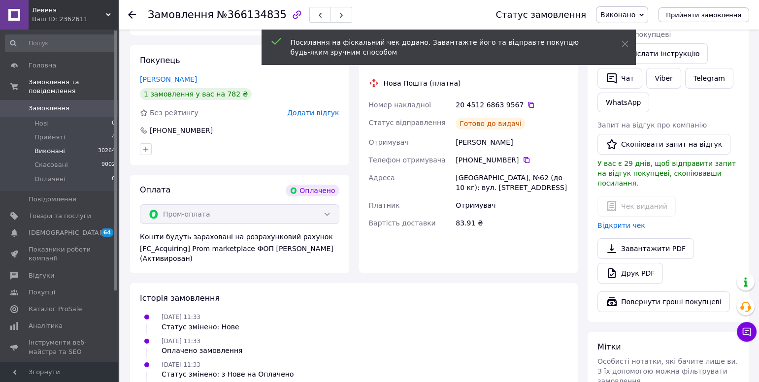
click at [52, 151] on span "Виконані" at bounding box center [49, 151] width 31 height 9
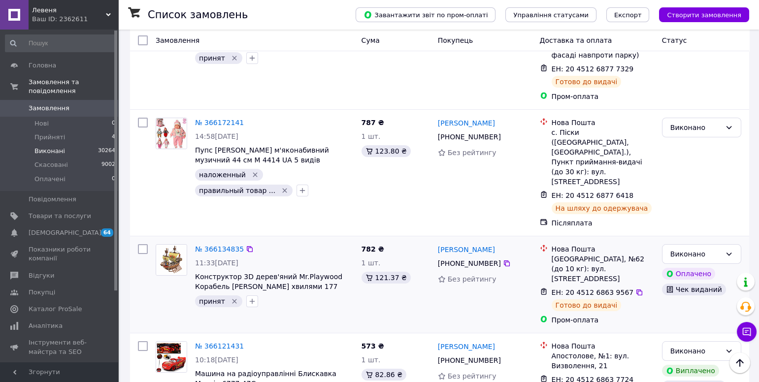
scroll to position [131, 0]
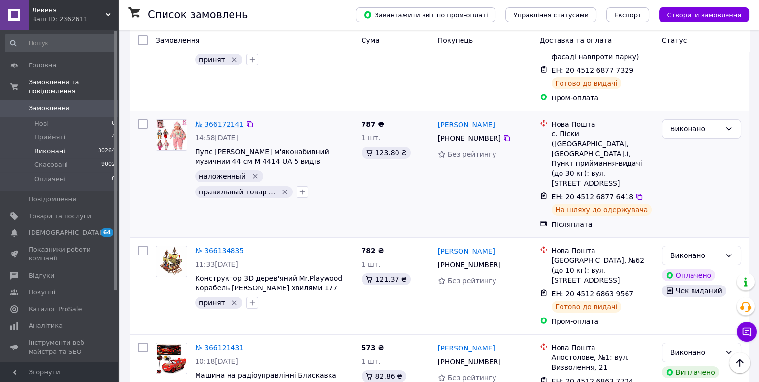
click at [203, 120] on link "№ 366172141" at bounding box center [219, 124] width 49 height 8
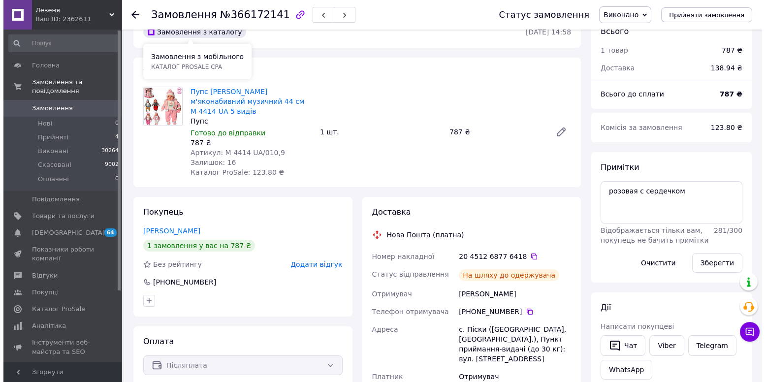
scroll to position [325, 0]
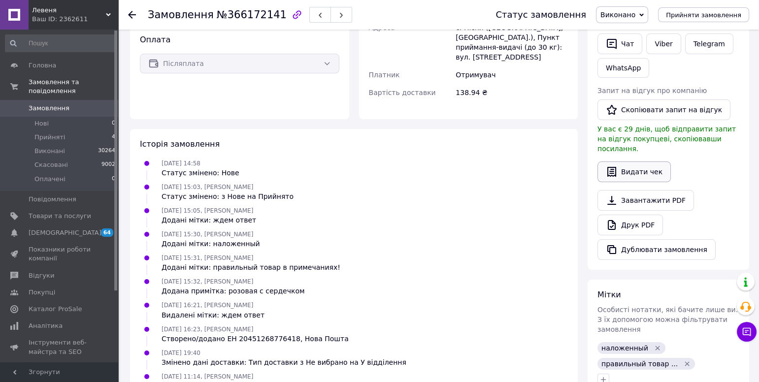
click at [642, 162] on button "Видати чек" at bounding box center [634, 172] width 73 height 21
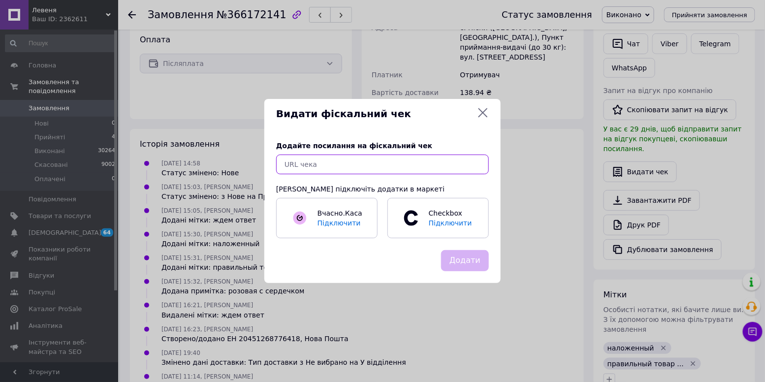
click at [299, 162] on input "text" at bounding box center [382, 165] width 213 height 20
paste input "https://check.checkbox.ua/a72e6506-f092-4fe8-9f20-315820ad546f"
type input "https://check.checkbox.ua/a72e6506-f092-4fe8-9f20-315820ad546f"
click at [469, 260] on button "Додати" at bounding box center [465, 260] width 48 height 21
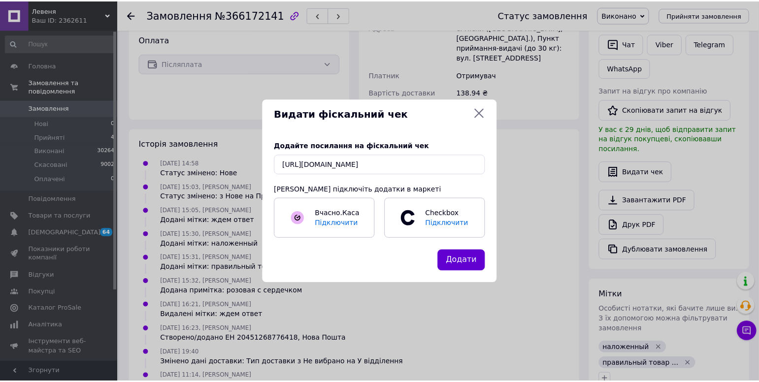
scroll to position [0, 0]
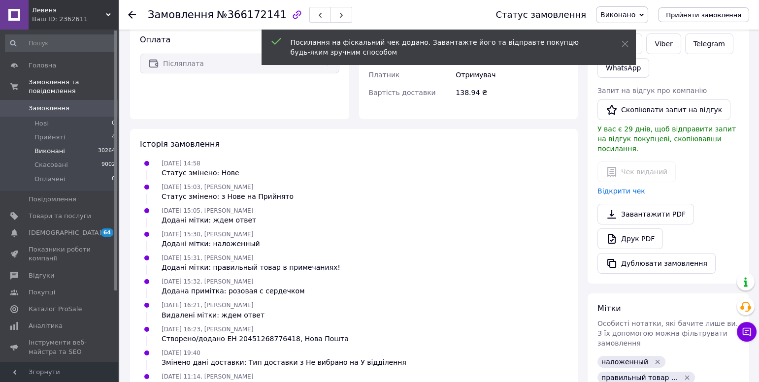
click at [62, 152] on span "Виконані" at bounding box center [49, 151] width 31 height 9
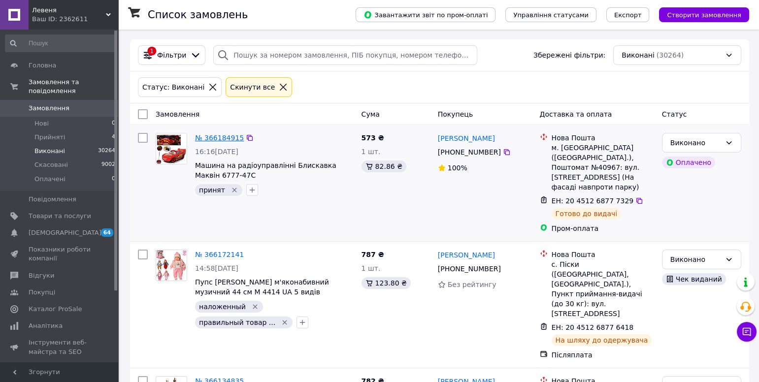
click at [207, 138] on link "№ 366184915" at bounding box center [219, 138] width 49 height 8
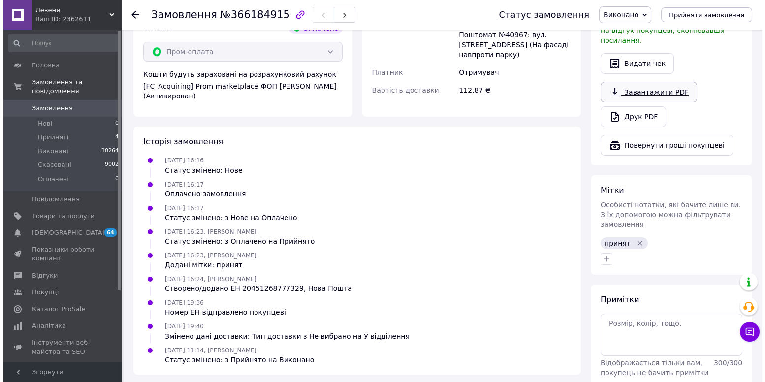
scroll to position [302, 0]
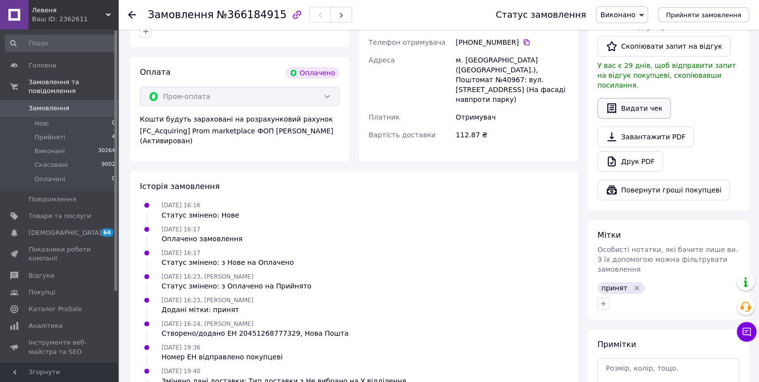
click at [624, 101] on button "Видати чек" at bounding box center [634, 108] width 73 height 21
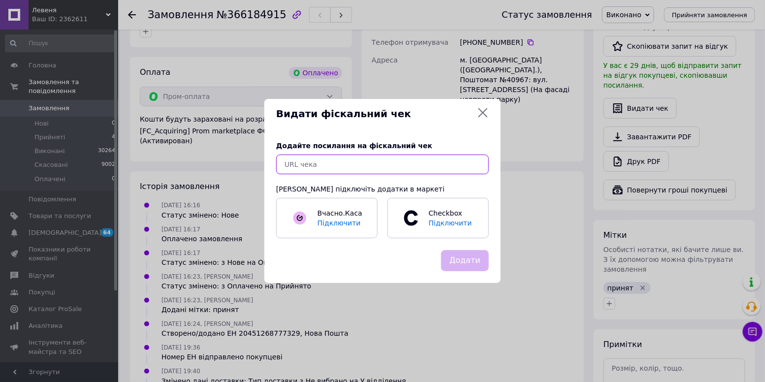
click at [291, 167] on input "text" at bounding box center [382, 165] width 213 height 20
paste input "https://check.checkbox.ua/2a8c5ef8-2281-4537-b1a2-14695ace5be3"
type input "https://check.checkbox.ua/2a8c5ef8-2281-4537-b1a2-14695ace5be3"
click at [472, 258] on button "Додати" at bounding box center [465, 260] width 48 height 21
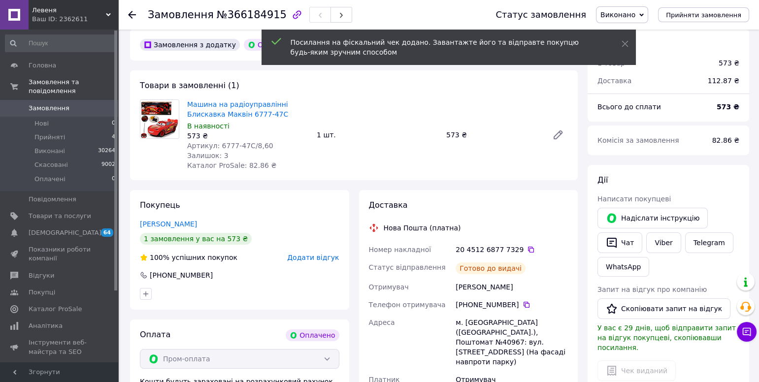
scroll to position [0, 0]
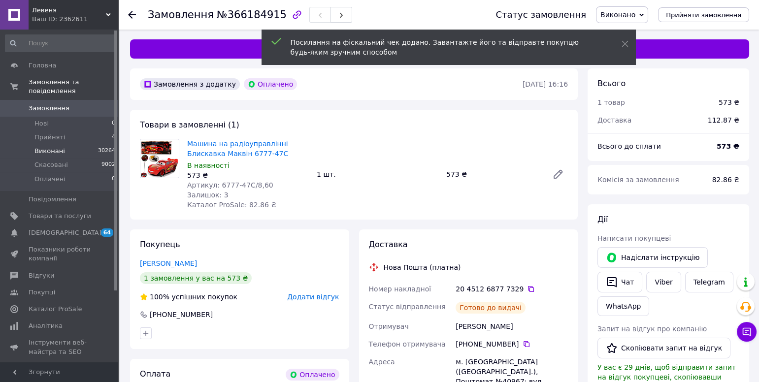
click at [58, 152] on span "Виконані" at bounding box center [49, 151] width 31 height 9
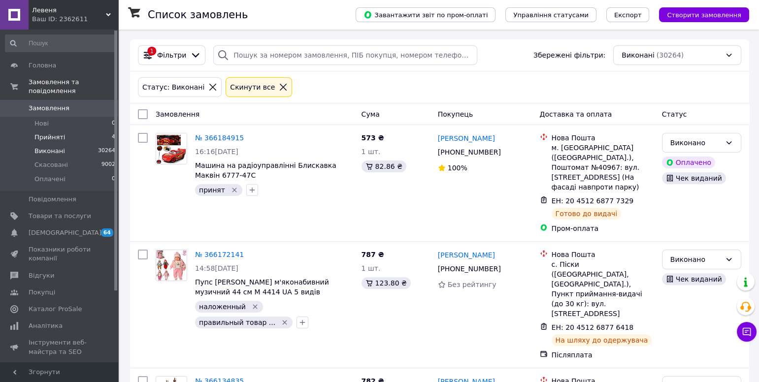
click at [58, 138] on span "Прийняті" at bounding box center [49, 137] width 31 height 9
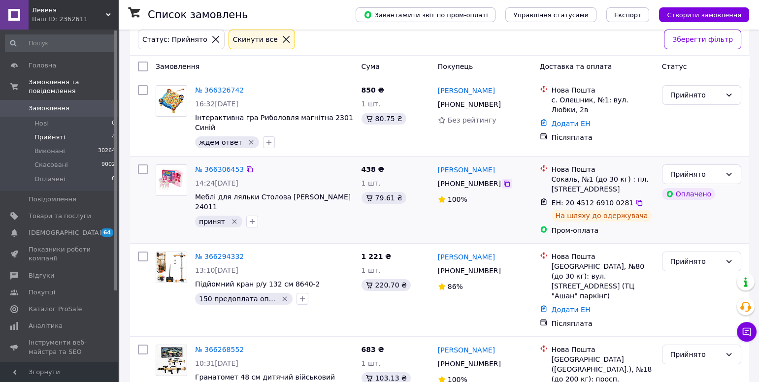
scroll to position [85, 0]
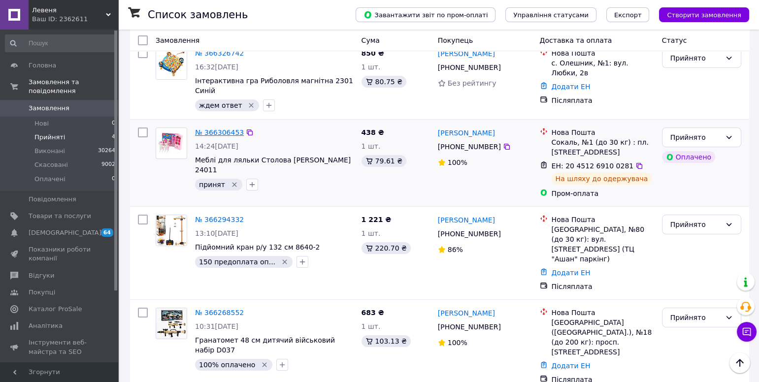
click at [207, 132] on link "№ 366306453" at bounding box center [219, 133] width 49 height 8
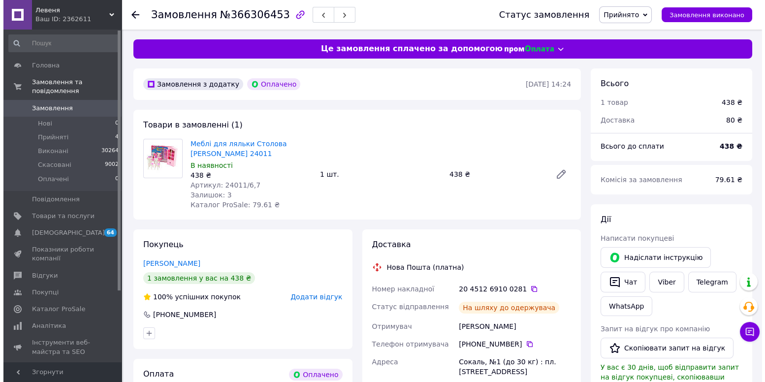
scroll to position [139, 0]
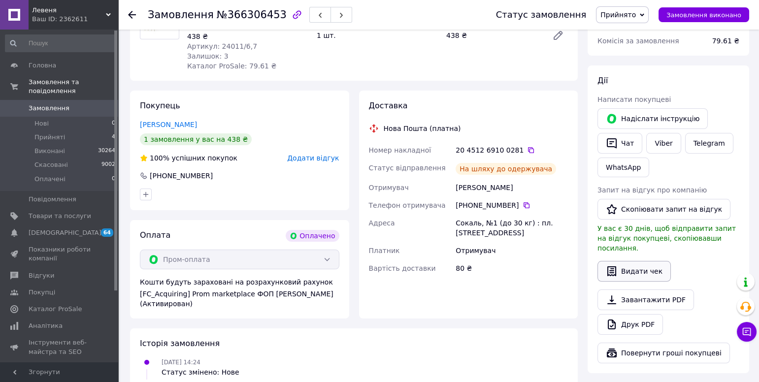
click at [642, 263] on button "Видати чек" at bounding box center [634, 271] width 73 height 21
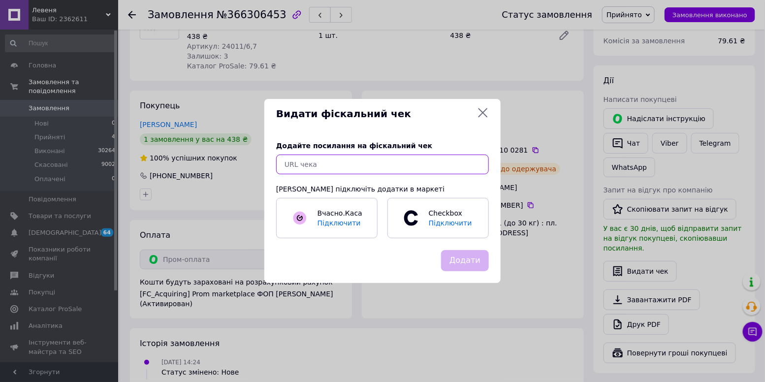
click at [304, 163] on input "text" at bounding box center [382, 165] width 213 height 20
paste input "https://check.checkbox.ua/cfe4efda-922c-4620-8b2e-448d8ab548d2"
type input "https://check.checkbox.ua/cfe4efda-922c-4620-8b2e-448d8ab548d2"
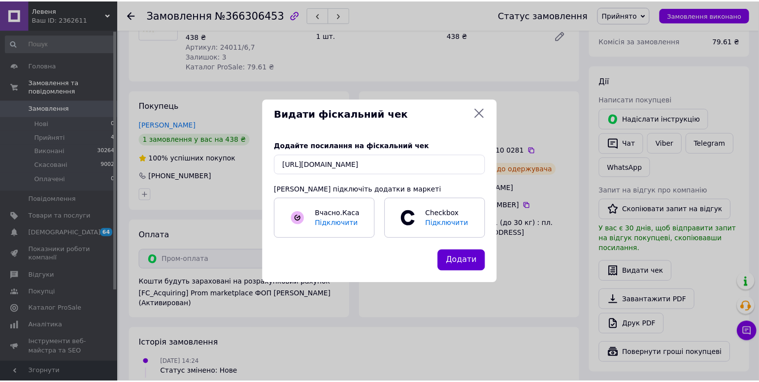
scroll to position [0, 0]
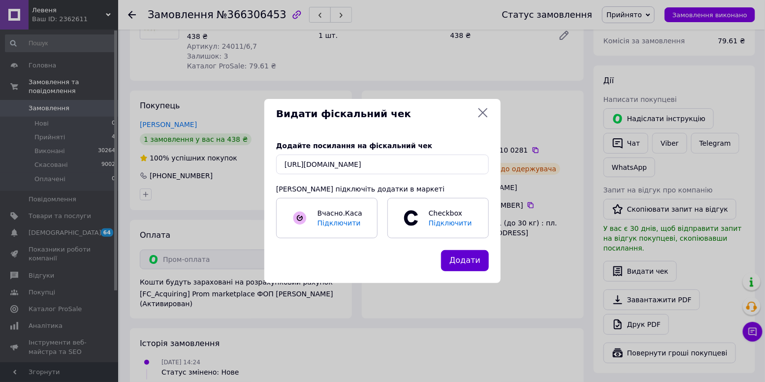
click at [466, 261] on button "Додати" at bounding box center [465, 260] width 48 height 21
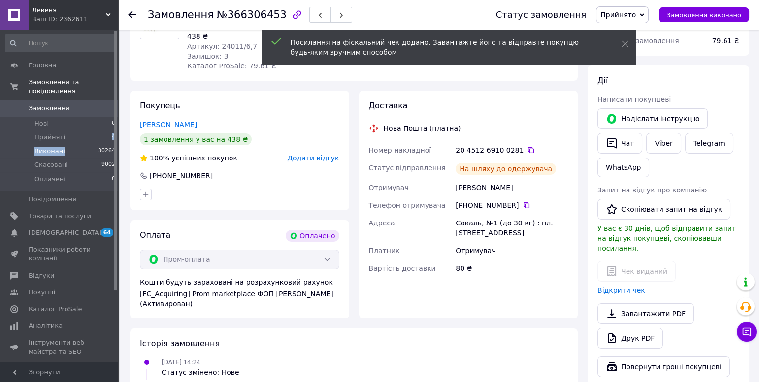
drag, startPoint x: 78, startPoint y: 137, endPoint x: 73, endPoint y: 154, distance: 17.9
click at [71, 154] on ul "Нові 0 Прийняті 4 Виконані 30264 Скасовані 9002 Оплачені 0" at bounding box center [60, 154] width 121 height 74
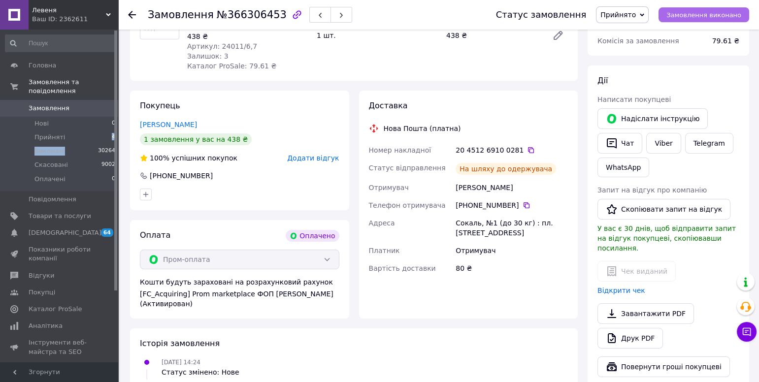
click at [702, 15] on span "Замовлення виконано" at bounding box center [703, 14] width 75 height 7
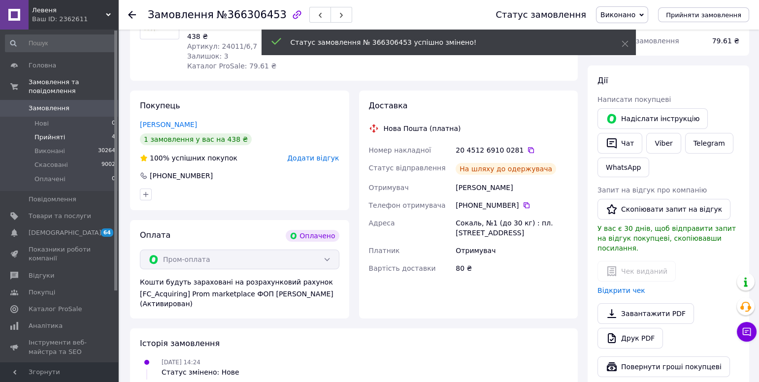
click at [57, 142] on li "Прийняті 4" at bounding box center [60, 138] width 121 height 14
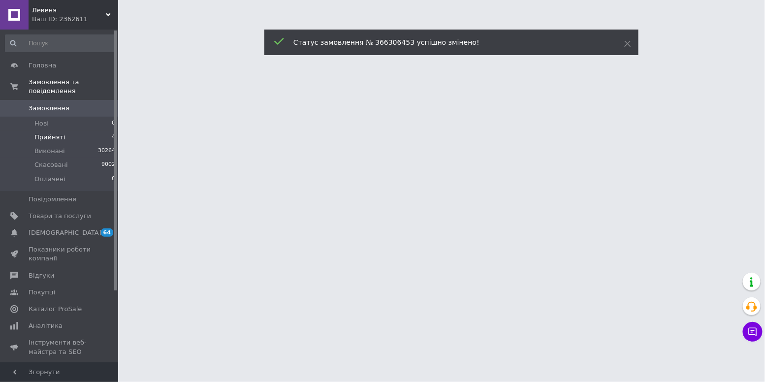
click at [58, 139] on span "Прийняті" at bounding box center [49, 137] width 31 height 9
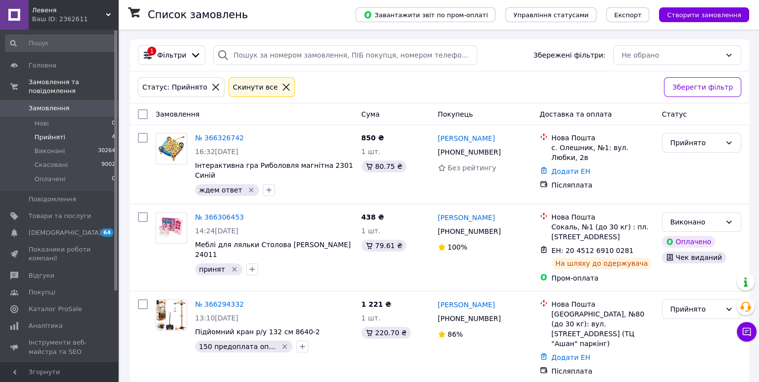
scroll to position [85, 0]
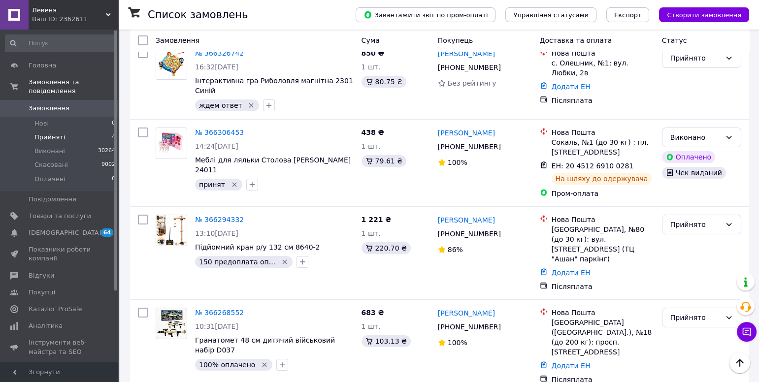
click at [65, 20] on div "Ваш ID: 2362611" at bounding box center [75, 19] width 86 height 9
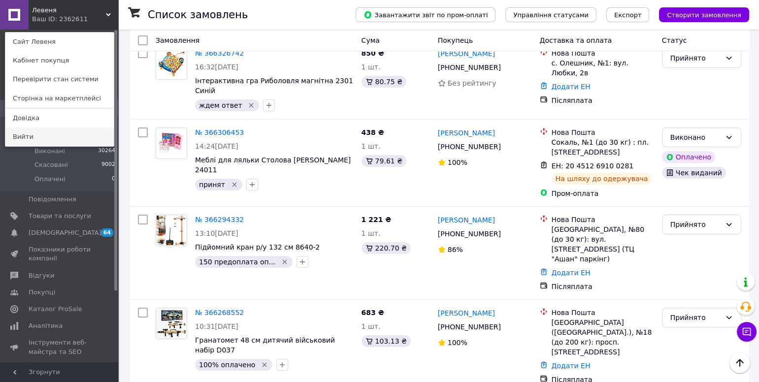
click at [39, 135] on link "Вийти" at bounding box center [59, 137] width 108 height 19
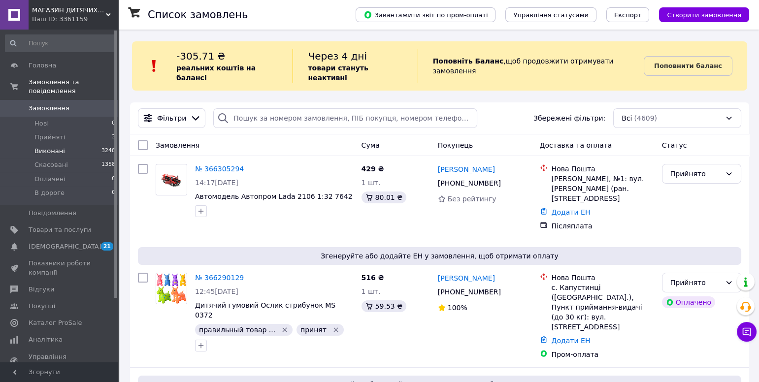
click at [47, 153] on span "Виконані" at bounding box center [49, 151] width 31 height 9
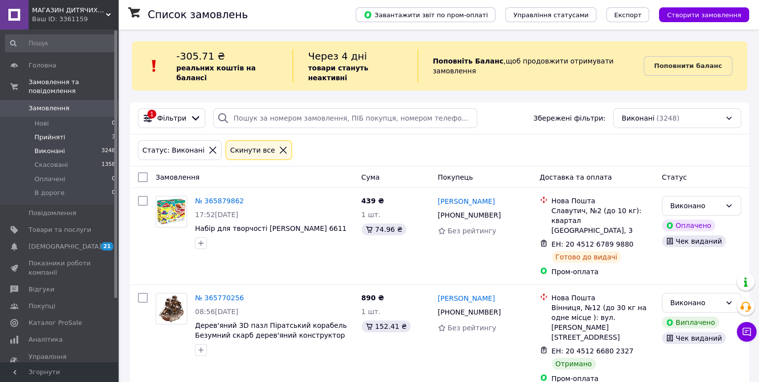
click at [65, 139] on li "Прийняті 3" at bounding box center [60, 138] width 121 height 14
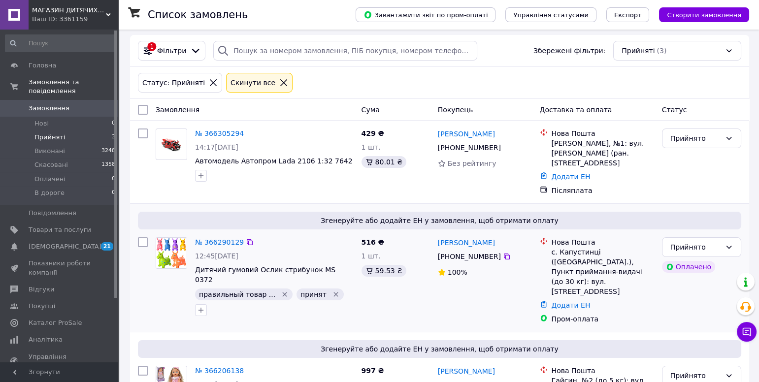
scroll to position [102, 0]
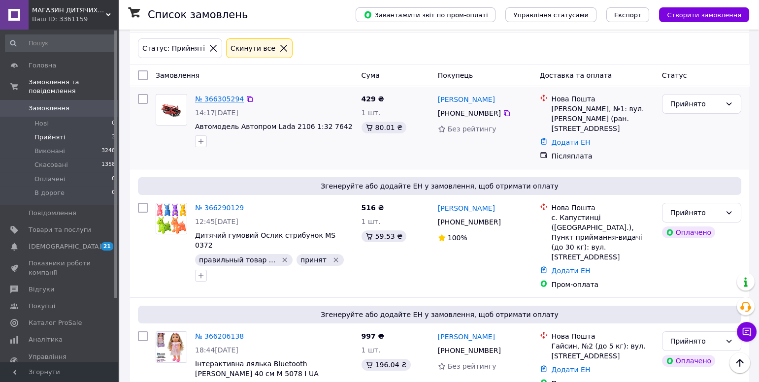
click at [213, 95] on link "№ 366305294" at bounding box center [219, 99] width 49 height 8
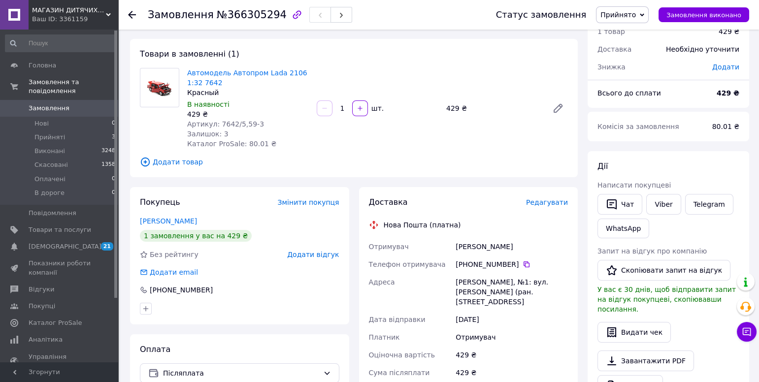
scroll to position [168, 0]
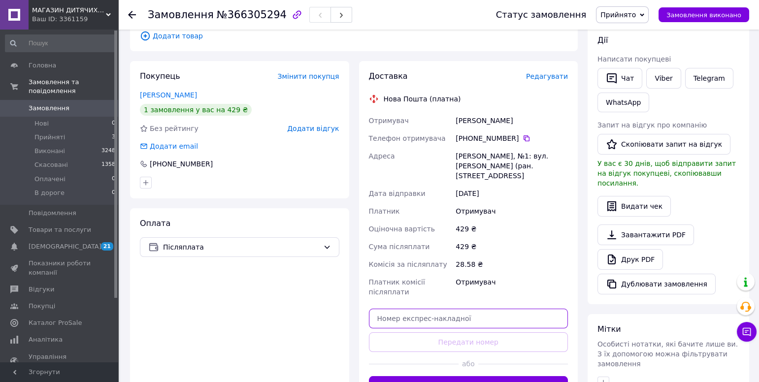
click at [418, 319] on input "text" at bounding box center [468, 319] width 199 height 20
paste input "20451269111556"
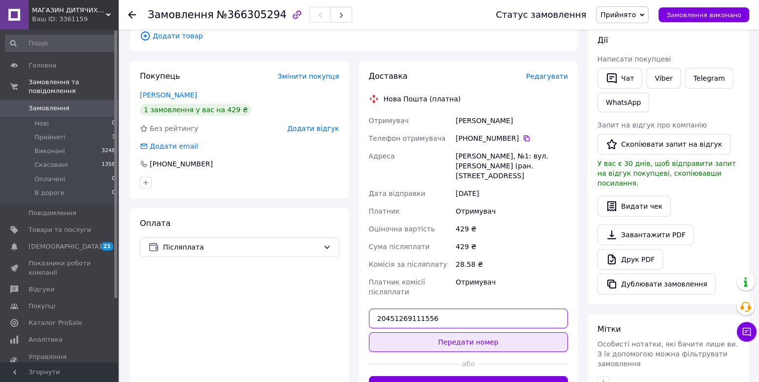
type input "20451269111556"
click at [461, 338] on button "Передати номер" at bounding box center [468, 342] width 199 height 20
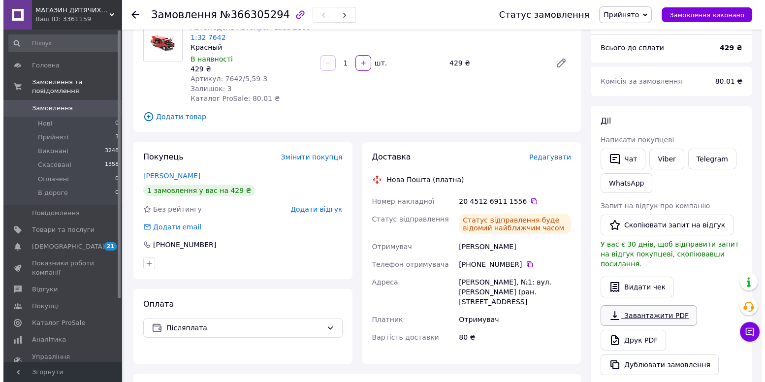
scroll to position [88, 0]
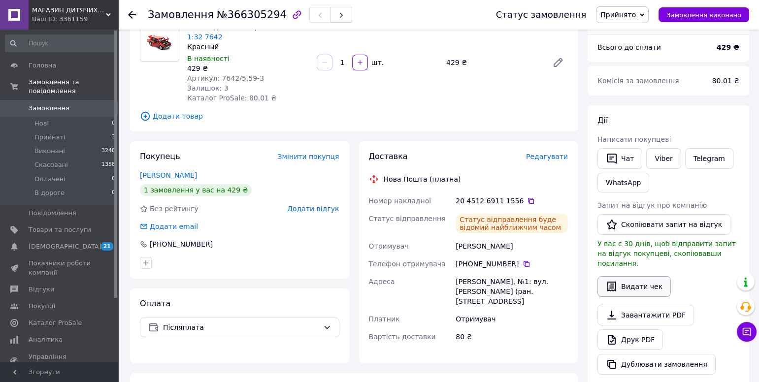
click at [640, 276] on button "Видати чек" at bounding box center [634, 286] width 73 height 21
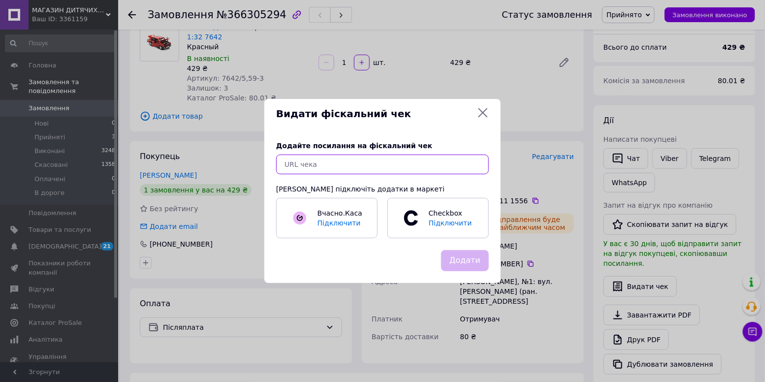
click at [314, 162] on input "text" at bounding box center [382, 165] width 213 height 20
paste input "20451269111556"
type input "20451269111556"
drag, startPoint x: 347, startPoint y: 165, endPoint x: 257, endPoint y: 165, distance: 90.1
click at [257, 165] on div "Видати фіскальний чек Додайте посилання на фіскальний чек 20451269111556 Або пі…" at bounding box center [382, 191] width 765 height 382
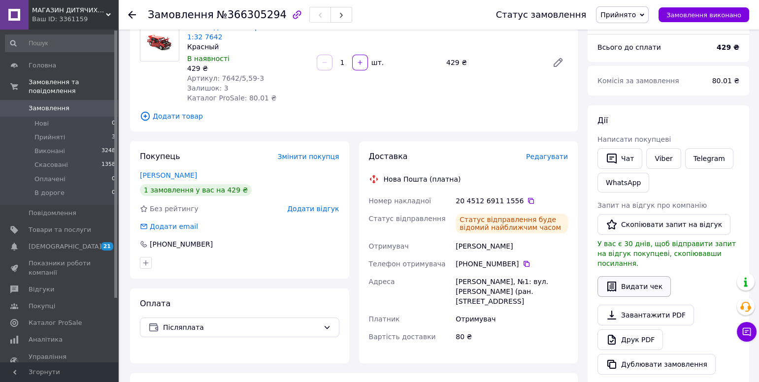
click at [633, 276] on button "Видати чек" at bounding box center [634, 286] width 73 height 21
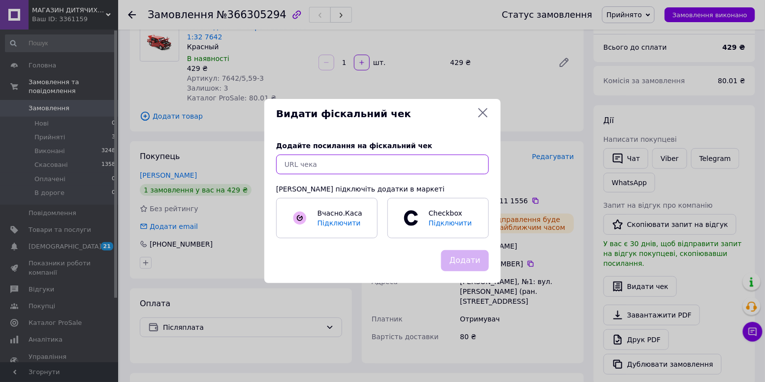
click at [311, 168] on input "text" at bounding box center [382, 165] width 213 height 20
paste input "[URL][DOMAIN_NAME]"
type input "[URL][DOMAIN_NAME]"
click at [472, 259] on button "Додати" at bounding box center [465, 260] width 48 height 21
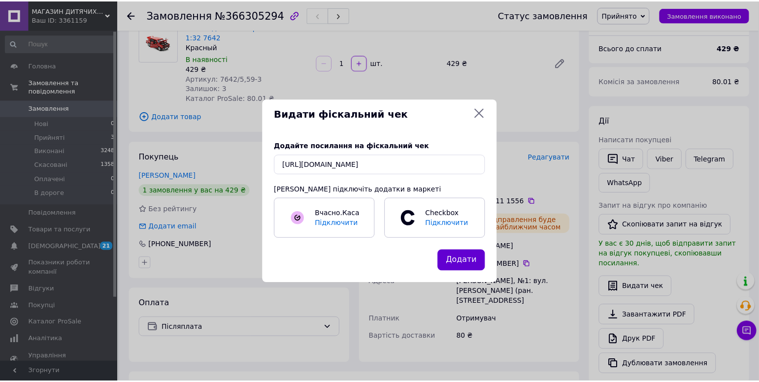
scroll to position [0, 0]
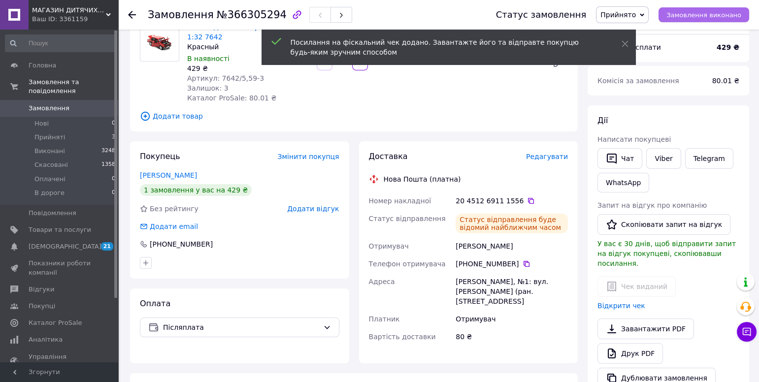
click at [698, 18] on span "Замовлення виконано" at bounding box center [703, 14] width 75 height 7
